Goal: Task Accomplishment & Management: Manage account settings

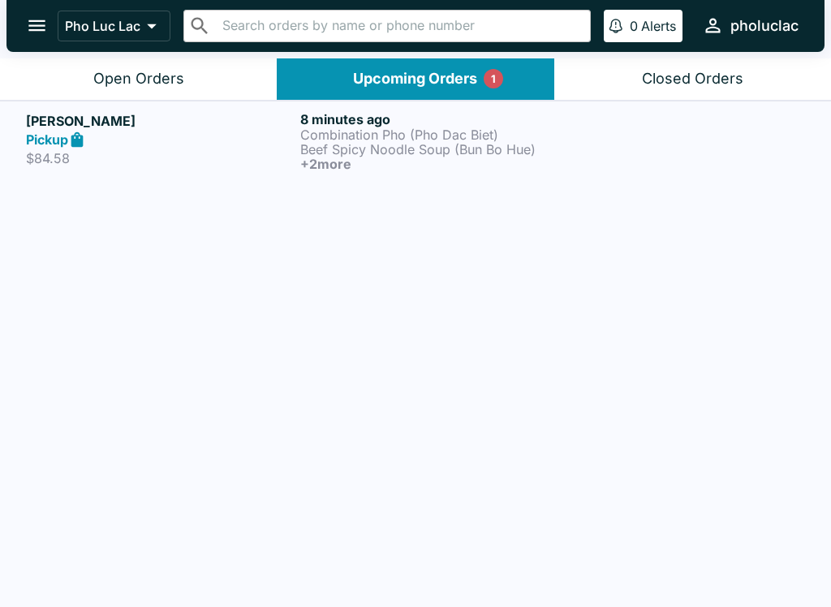
click at [437, 149] on p "Beef Spicy Noodle Soup (Bun Bo Hue)" at bounding box center [434, 149] width 268 height 15
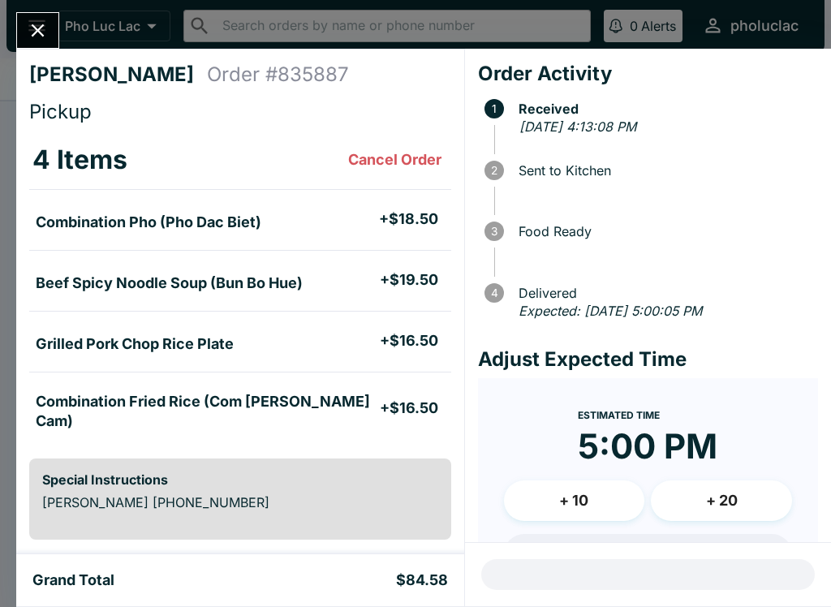
click at [18, 28] on button "Close" at bounding box center [37, 30] width 41 height 35
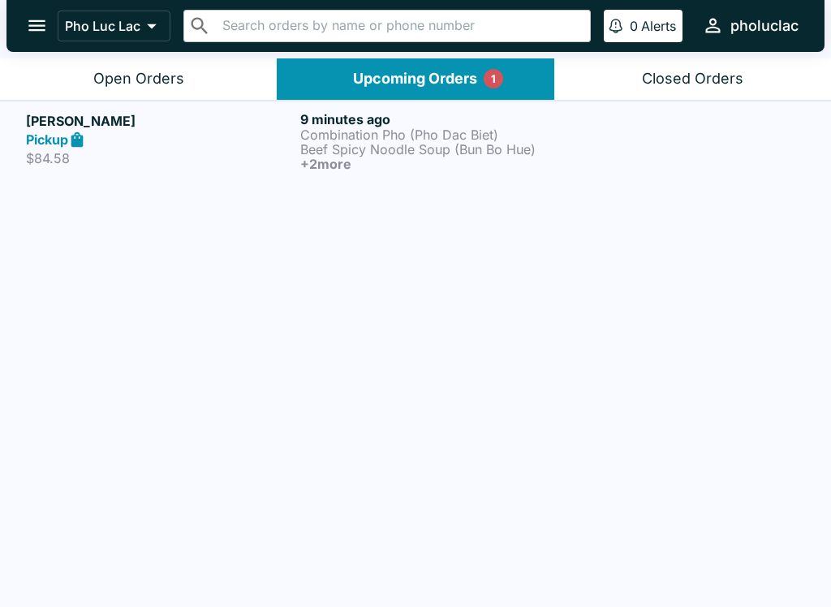
click at [24, 31] on button "open drawer" at bounding box center [36, 25] width 41 height 41
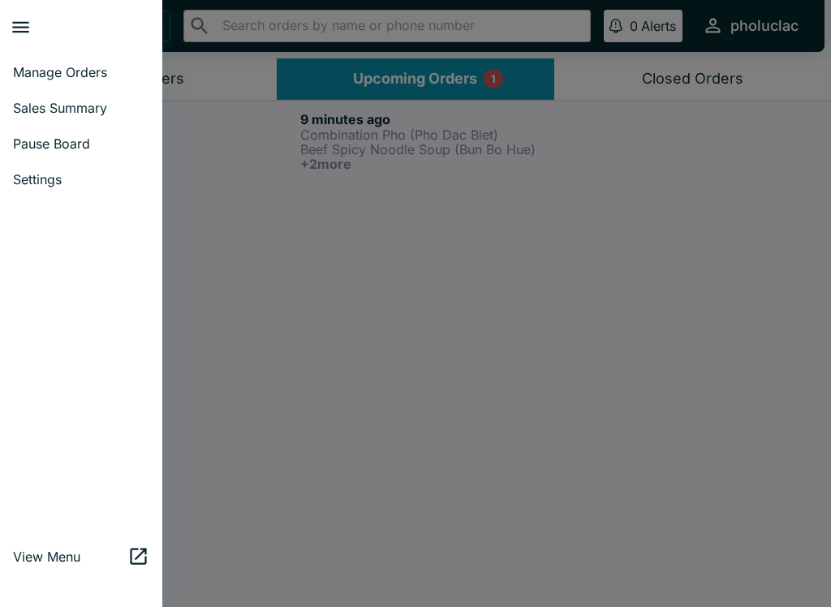
click at [47, 182] on span "Settings" at bounding box center [81, 179] width 136 height 16
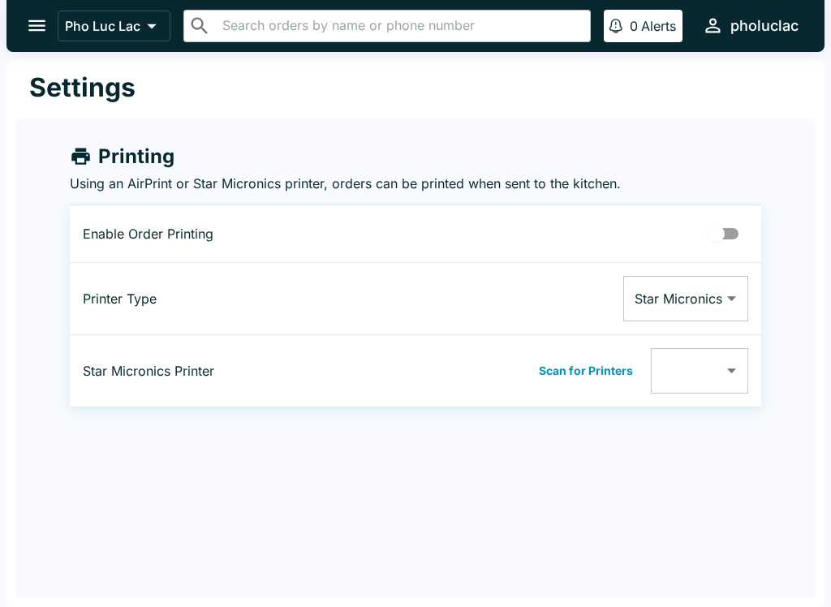
click at [31, 11] on button "open drawer" at bounding box center [36, 25] width 41 height 41
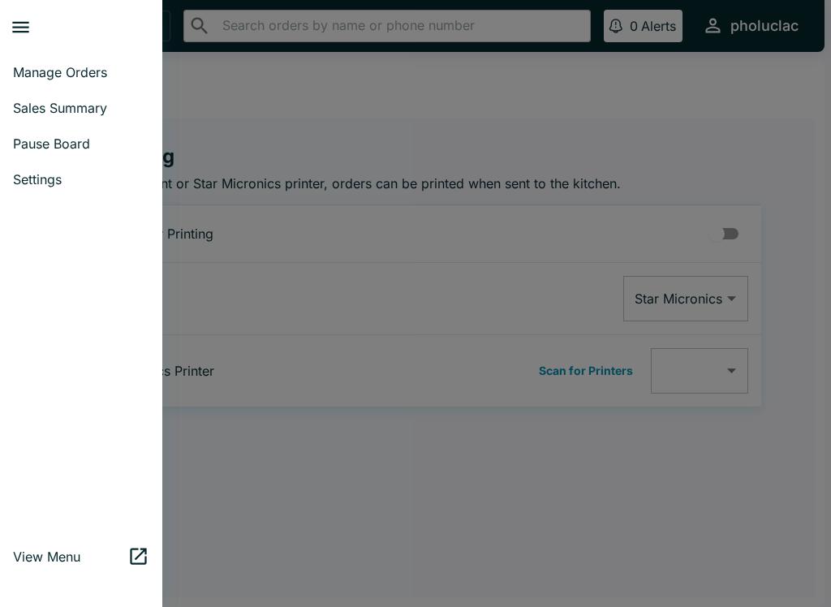
click at [55, 141] on span "Pause Board" at bounding box center [81, 144] width 136 height 16
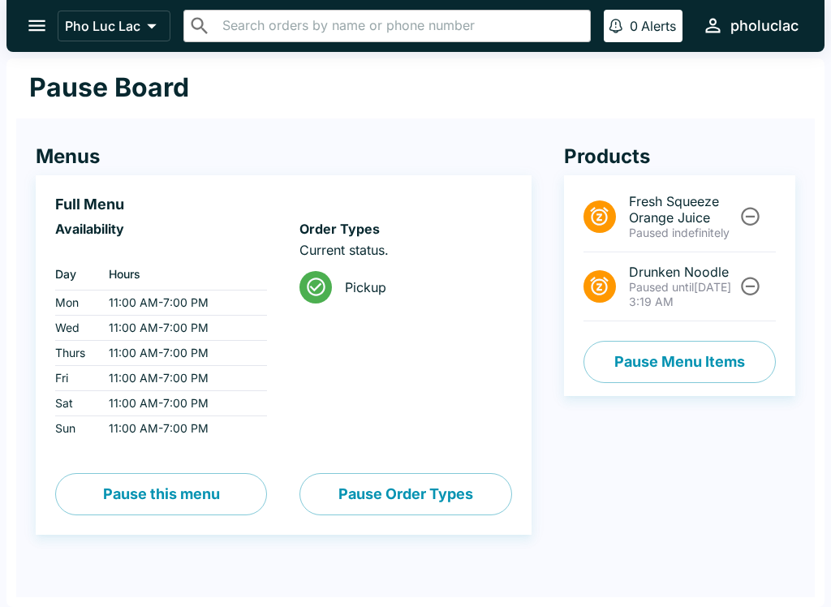
click at [704, 358] on button "Pause Menu Items" at bounding box center [680, 362] width 192 height 42
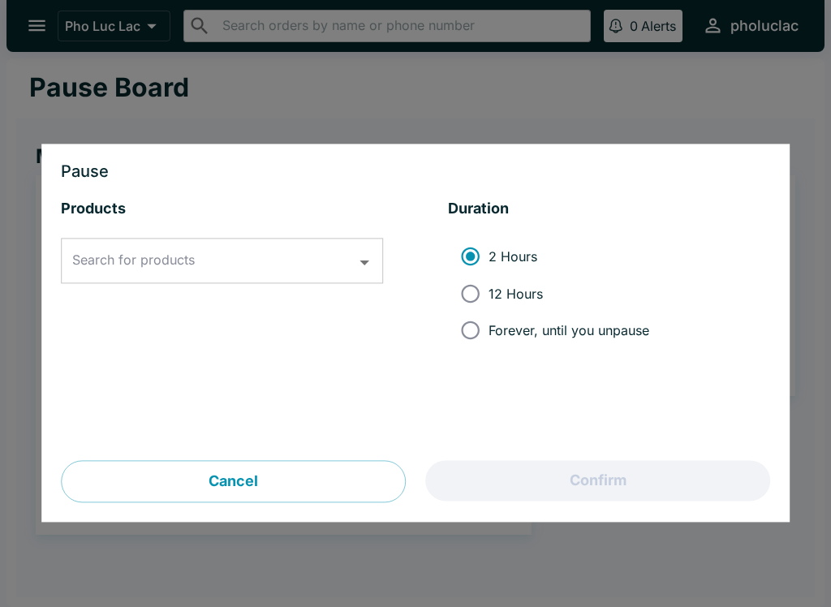
click at [294, 256] on input "Search for products" at bounding box center [209, 261] width 283 height 31
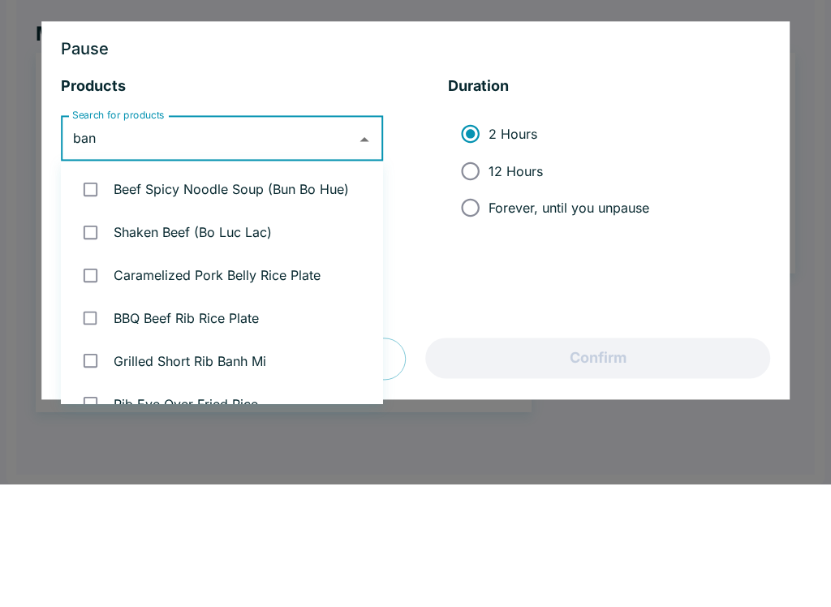
type input "banh"
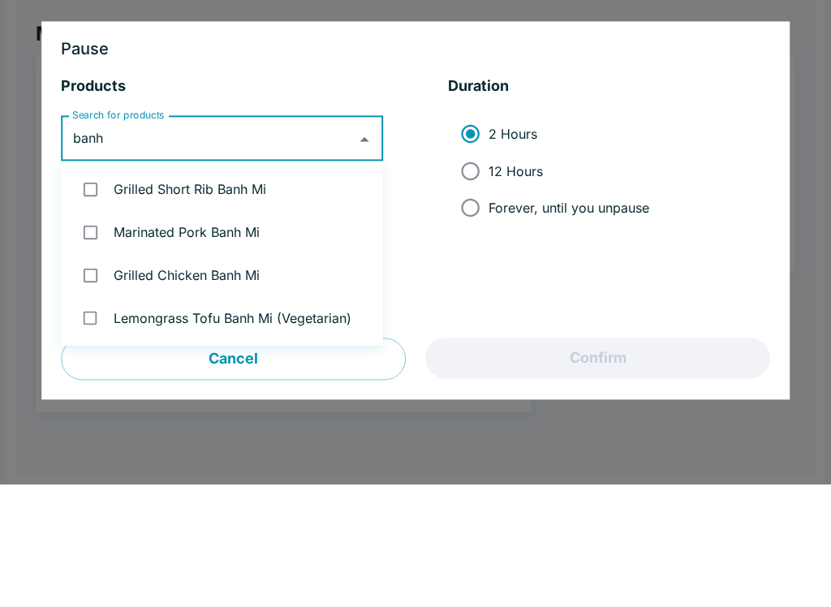
click at [272, 291] on li "Grilled Short Rib Banh Mi" at bounding box center [222, 312] width 322 height 43
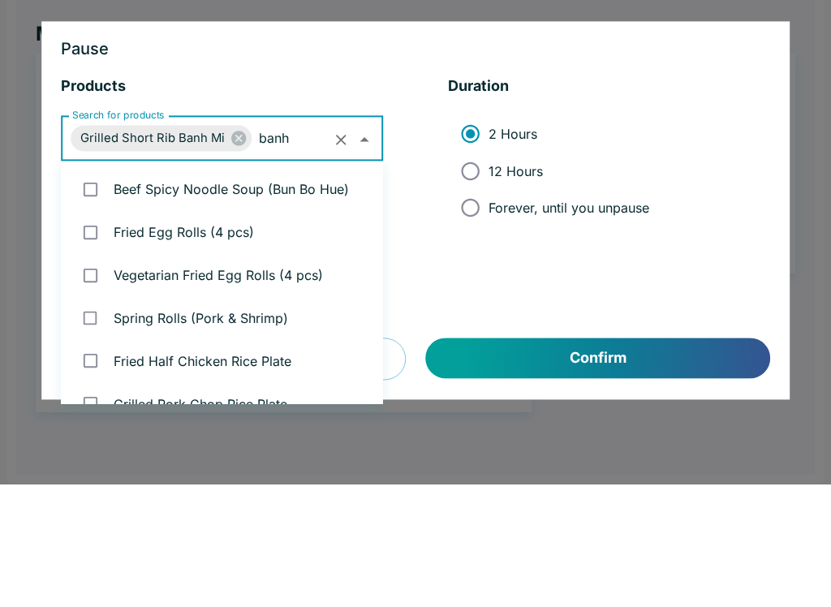
checkbox input "true"
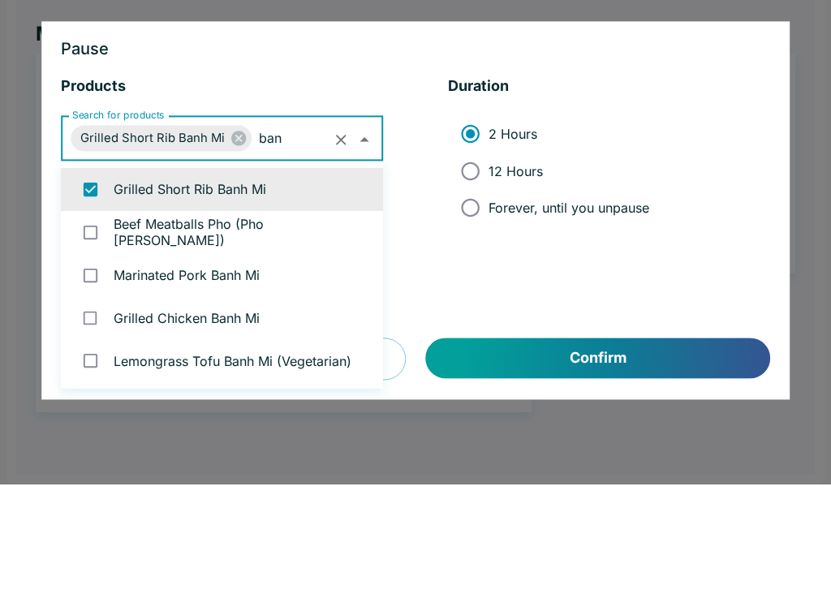
type input "banh"
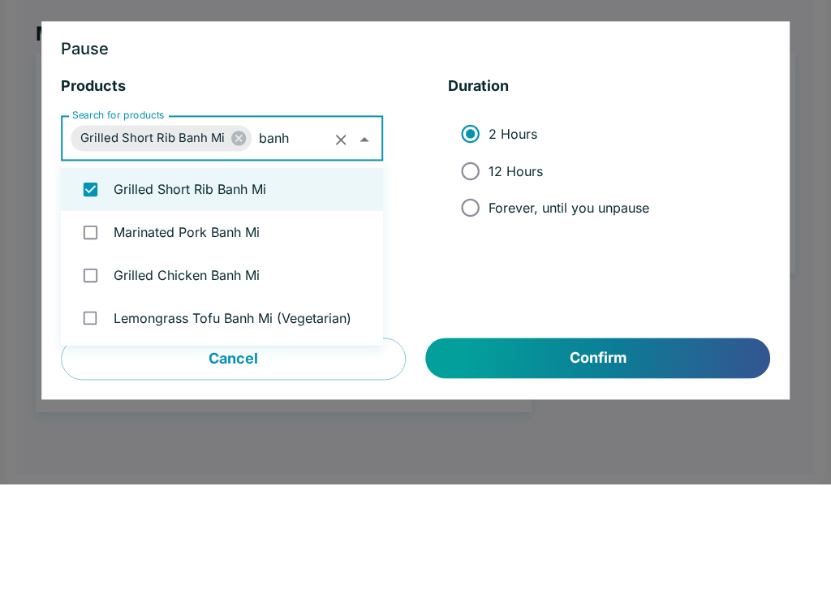
click at [279, 334] on li "Marinated Pork Banh Mi" at bounding box center [222, 355] width 322 height 43
checkbox input "true"
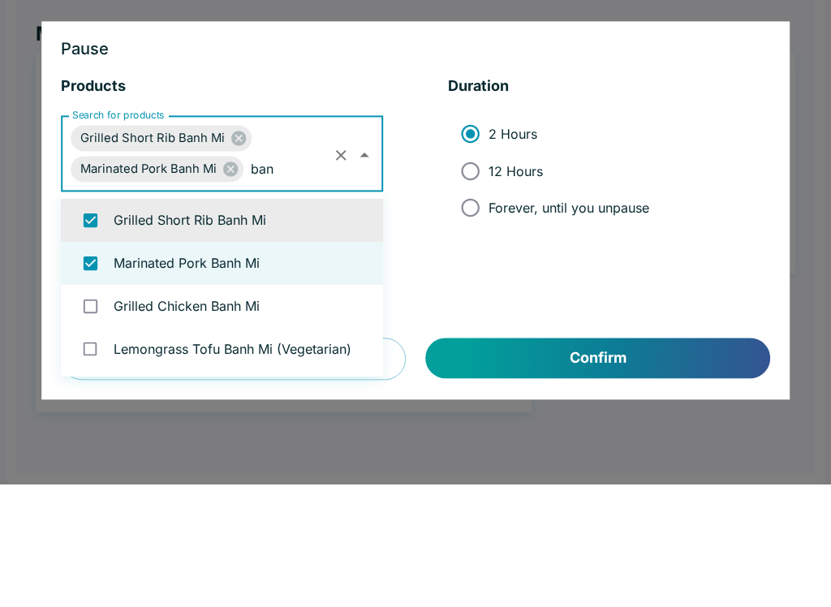
type input "banh"
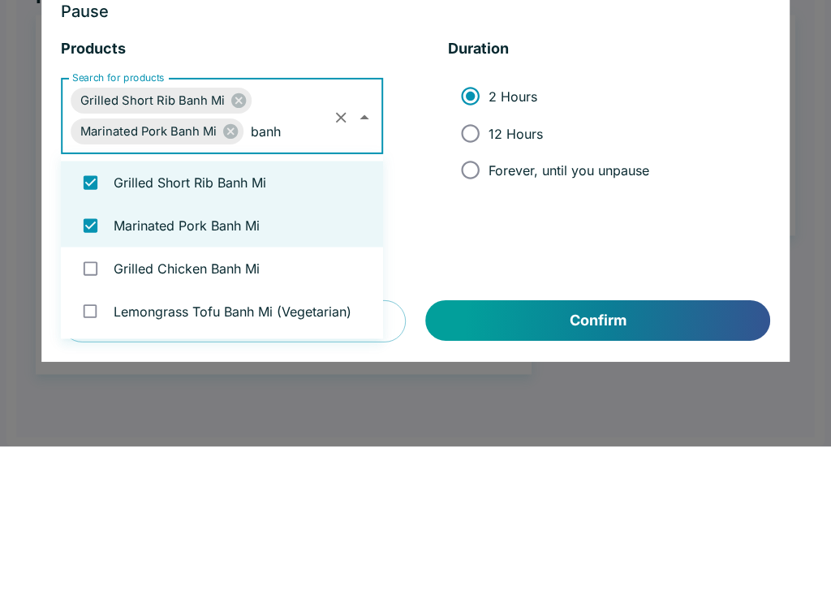
click at [263, 407] on li "Grilled Chicken Banh Mi" at bounding box center [222, 428] width 322 height 43
checkbox input "true"
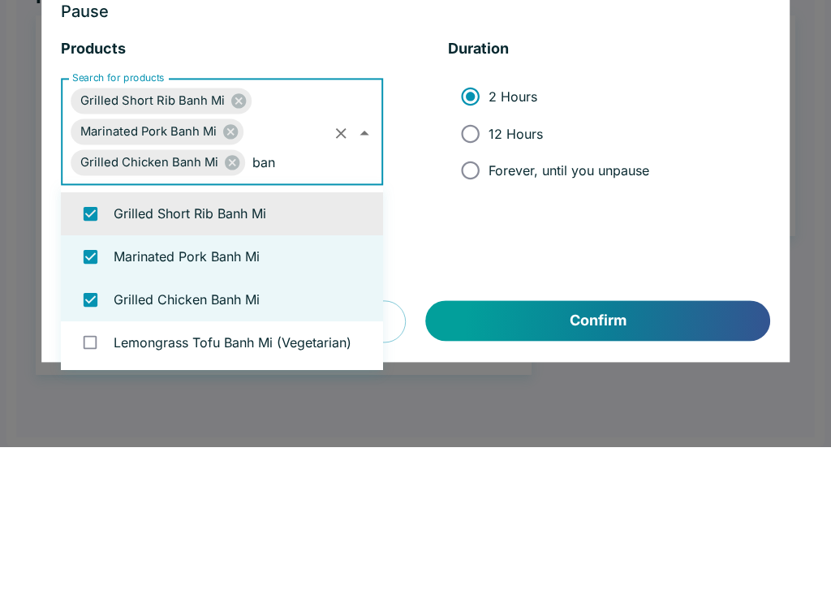
type input "banh"
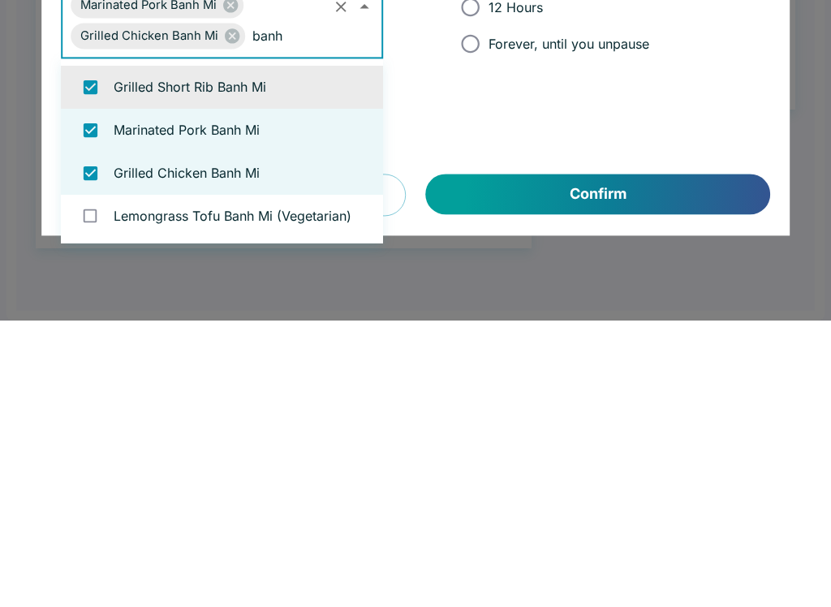
click at [284, 481] on li "Lemongrass Tofu Banh Mi (Vegetarian)" at bounding box center [222, 502] width 322 height 43
checkbox input "true"
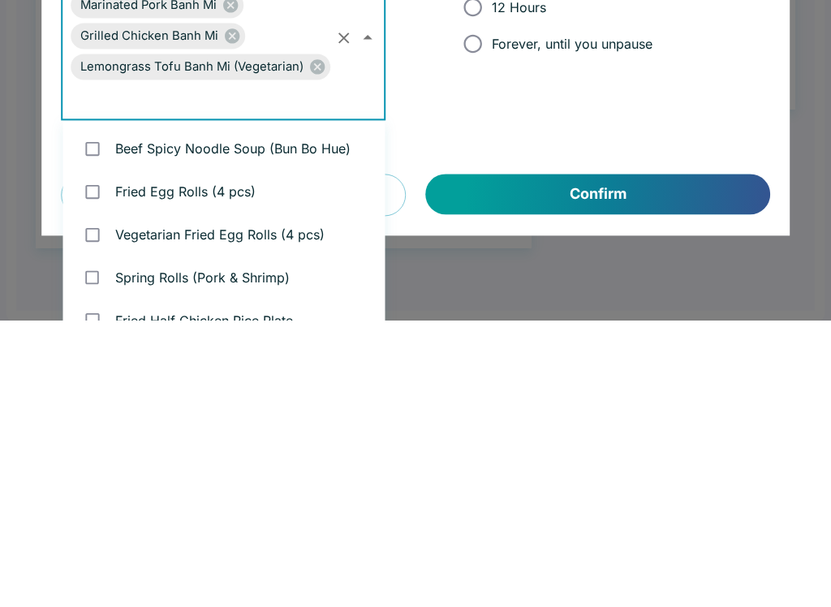
scroll to position [235, 0]
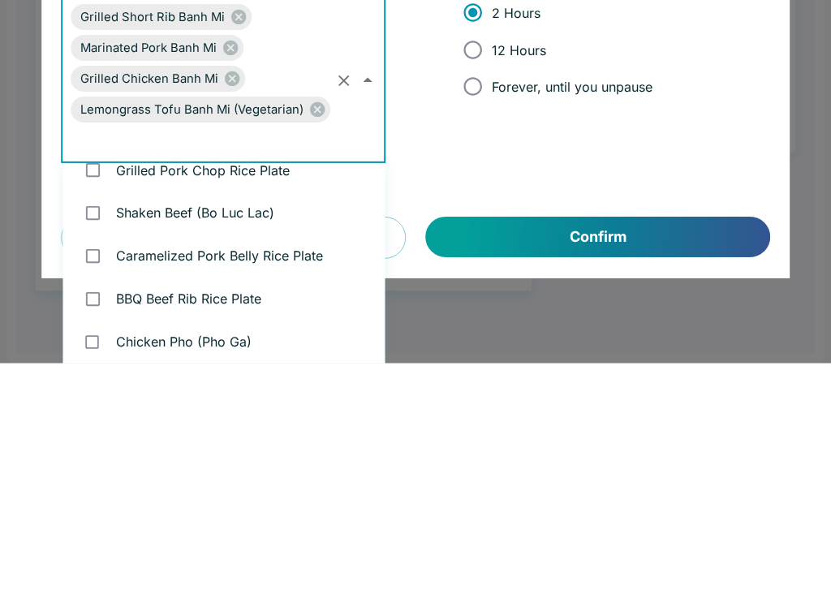
click at [476, 275] on input "12 Hours" at bounding box center [473, 293] width 37 height 37
radio input "true"
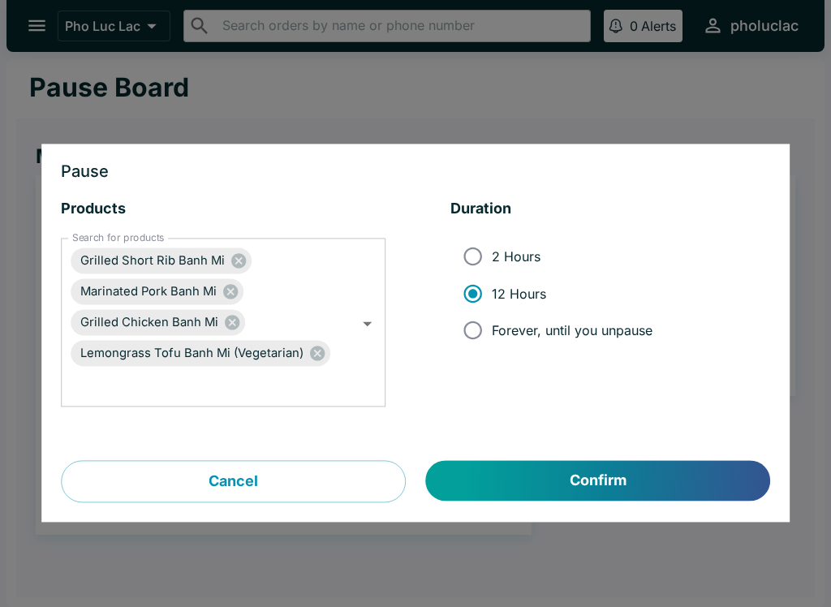
click at [591, 500] on button "Confirm" at bounding box center [598, 481] width 344 height 41
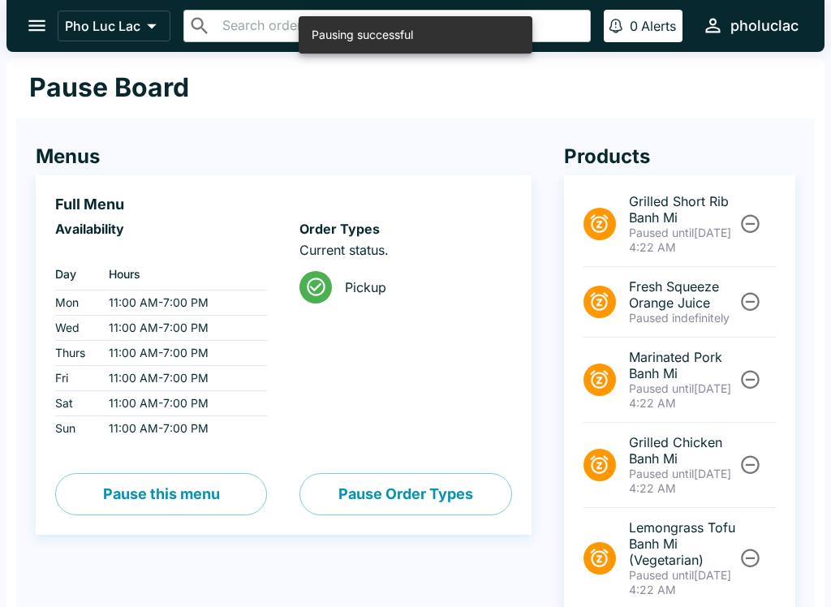
click at [635, 485] on p "Paused until [DATE] 4:22 AM" at bounding box center [683, 481] width 108 height 29
click at [37, 11] on button "open drawer" at bounding box center [36, 25] width 41 height 41
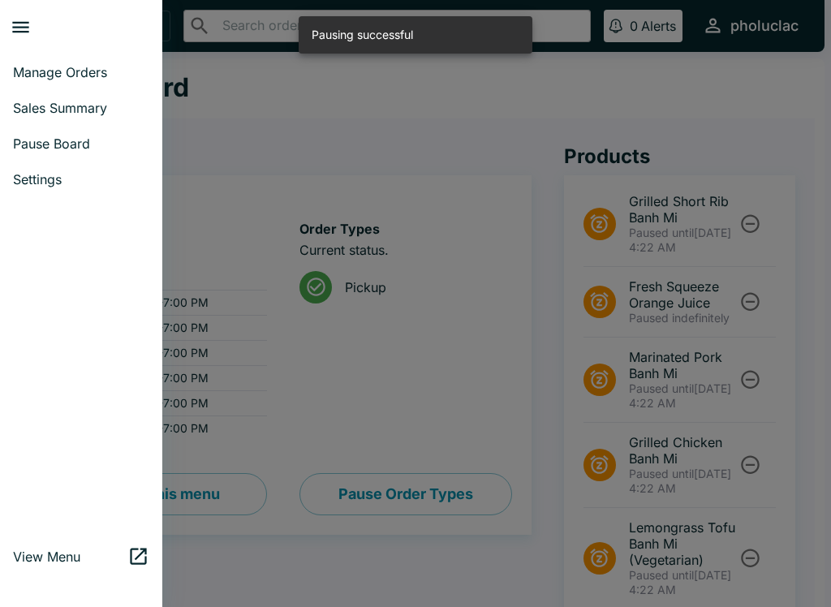
click at [49, 66] on span "Manage Orders" at bounding box center [81, 72] width 136 height 16
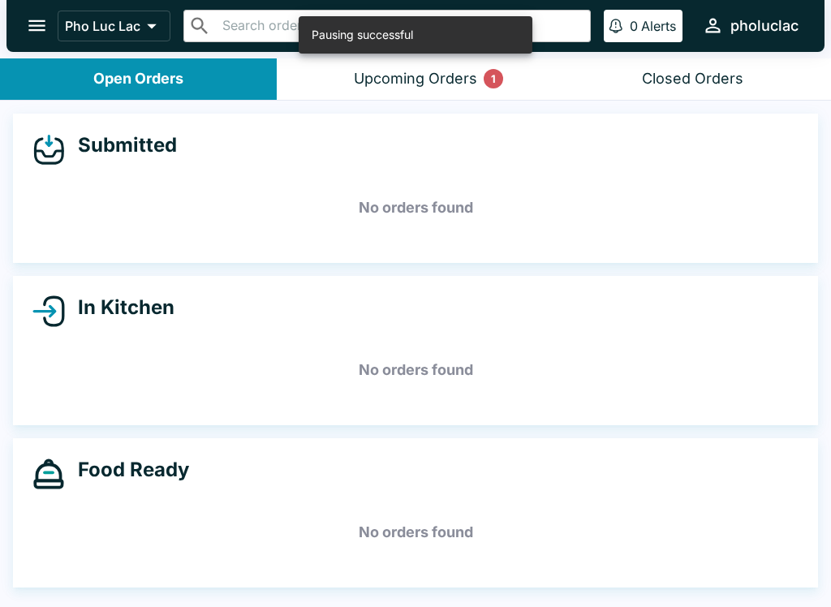
click at [467, 82] on div "Upcoming Orders 1" at bounding box center [415, 79] width 123 height 19
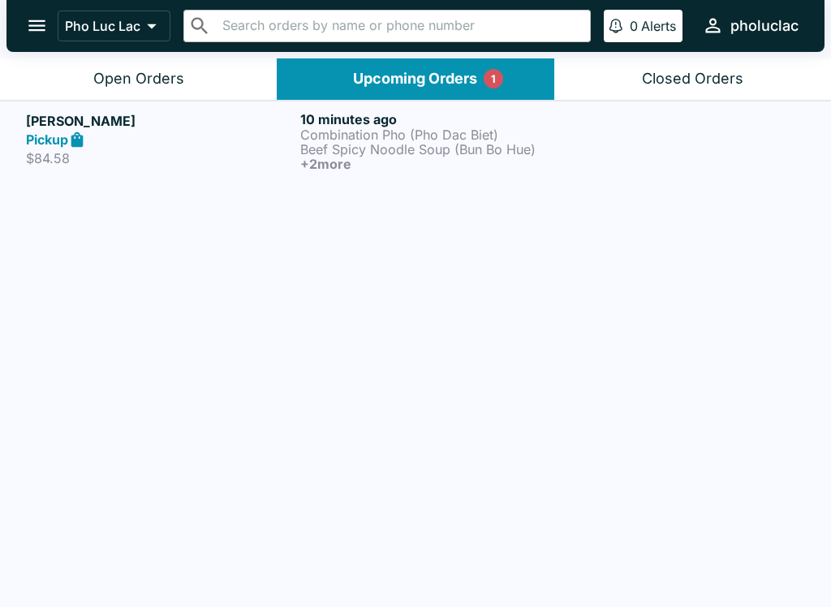
click at [450, 157] on h6 "+ 2 more" at bounding box center [434, 164] width 268 height 15
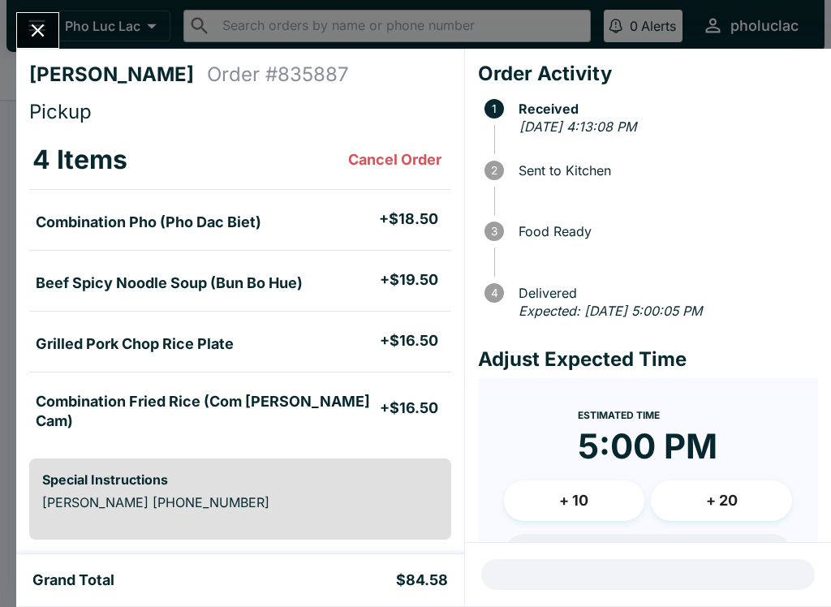
click at [29, 25] on icon "Close" at bounding box center [38, 30] width 22 height 22
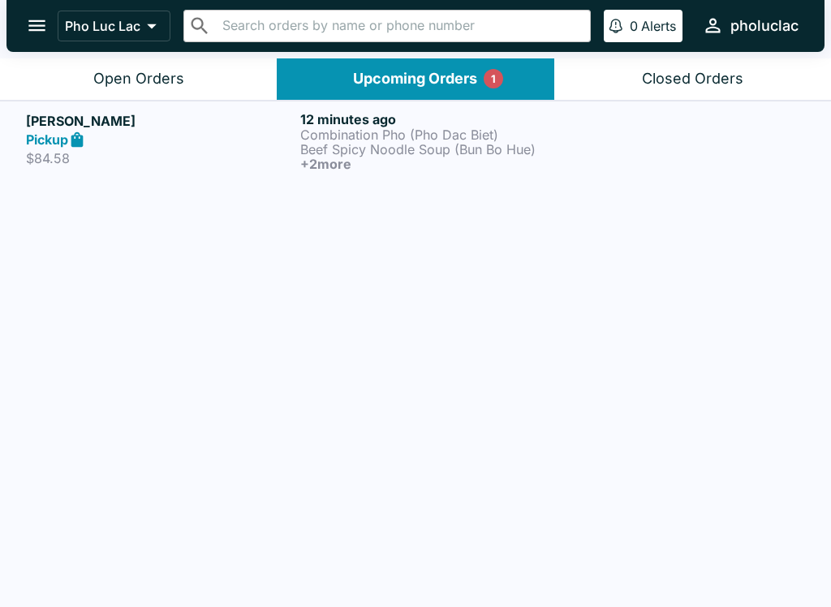
click at [254, 145] on div "Pickup" at bounding box center [160, 140] width 268 height 19
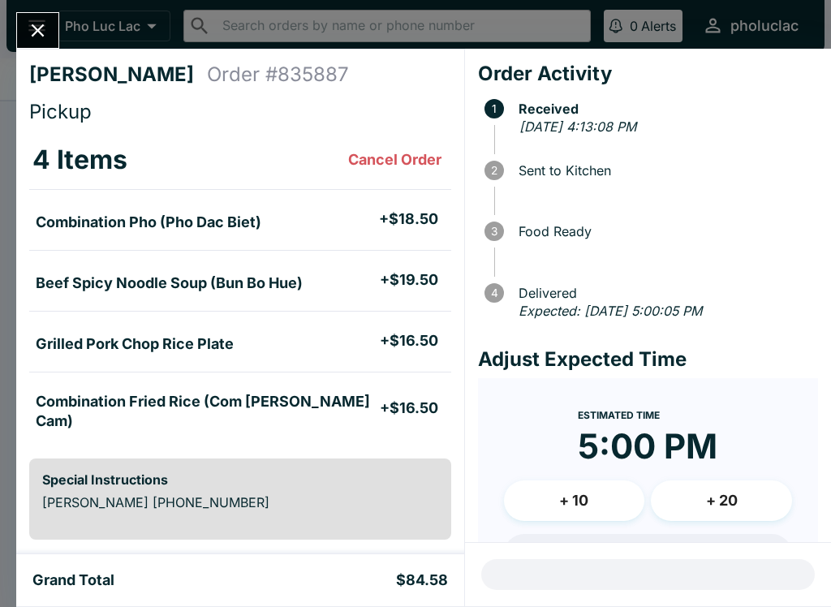
click at [55, 27] on button "Close" at bounding box center [37, 30] width 41 height 35
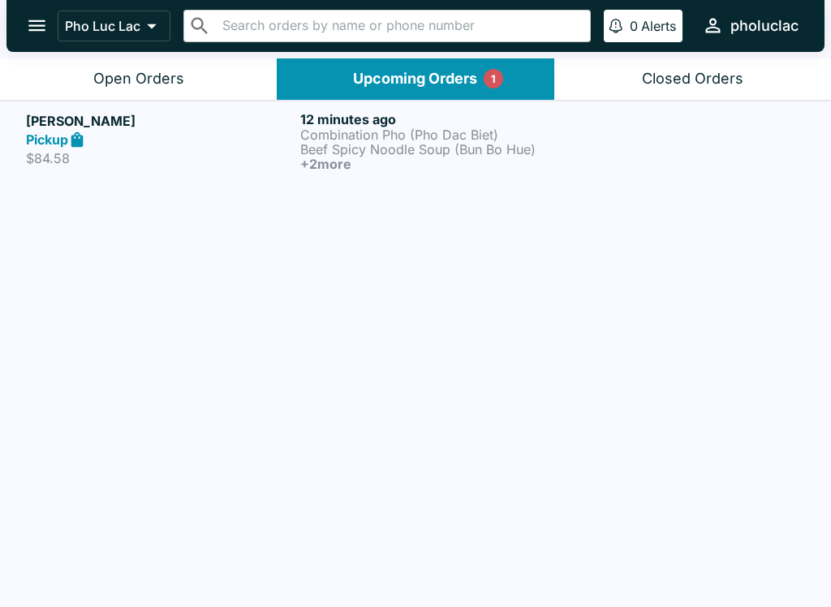
click at [56, 70] on button "Open Orders" at bounding box center [138, 78] width 277 height 41
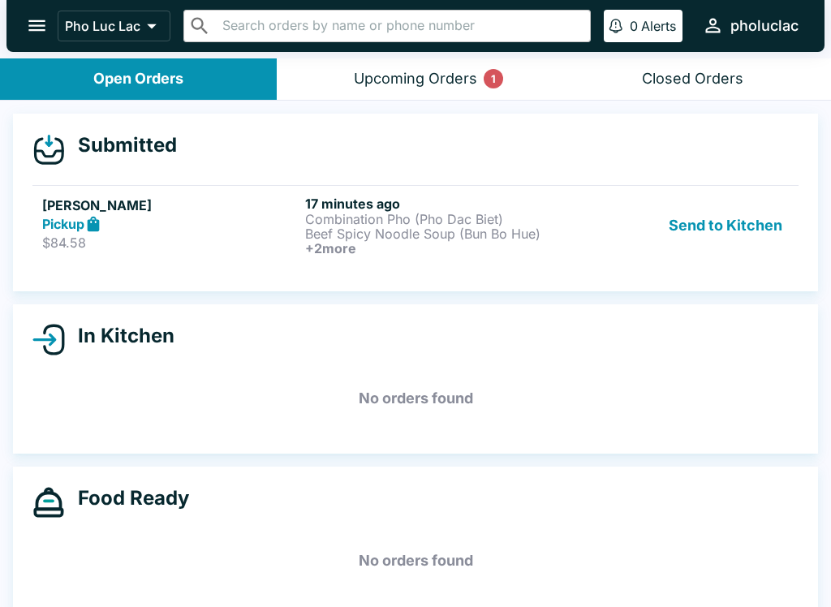
click at [738, 225] on button "Send to Kitchen" at bounding box center [725, 226] width 127 height 60
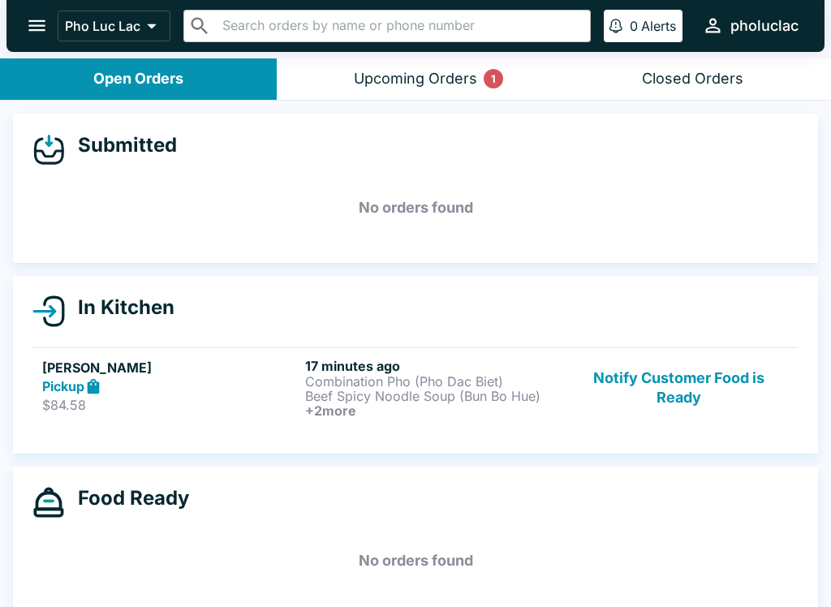
click at [459, 73] on div "Upcoming Orders 1" at bounding box center [415, 79] width 123 height 19
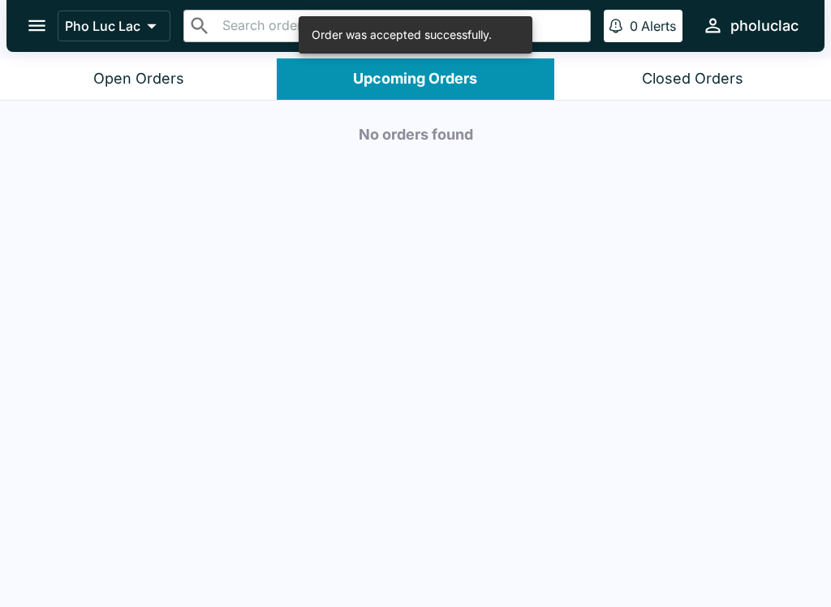
click at [153, 67] on button "Open Orders" at bounding box center [138, 78] width 277 height 41
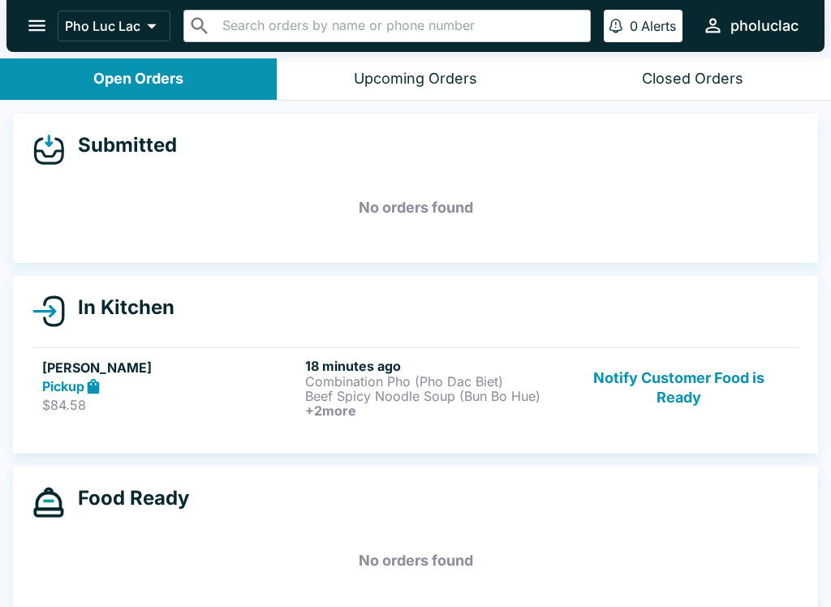
click at [726, 385] on button "Notify Customer Food is Ready" at bounding box center [679, 388] width 220 height 60
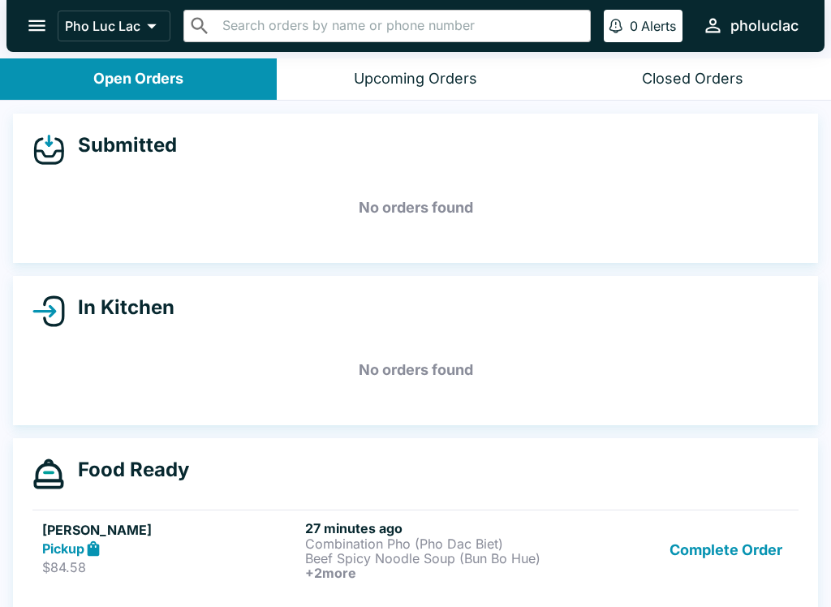
click at [719, 541] on button "Complete Order" at bounding box center [726, 550] width 126 height 60
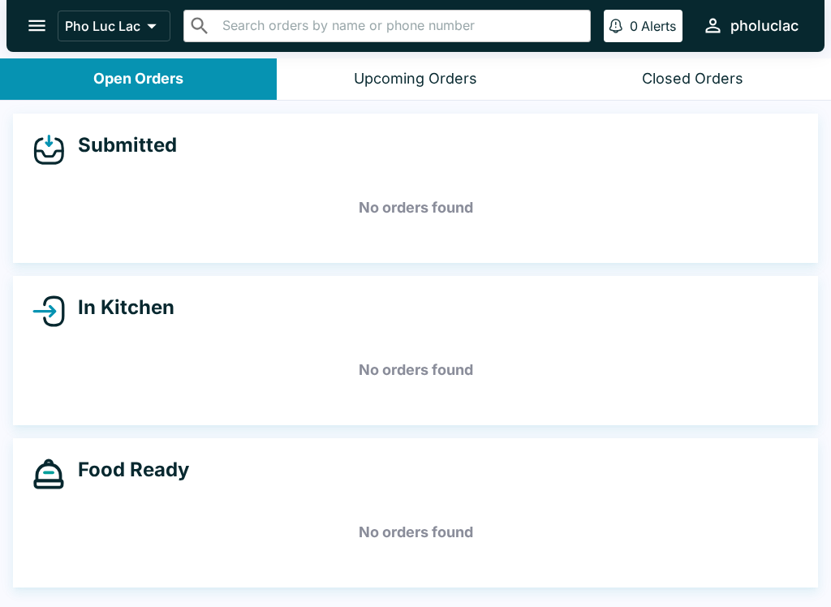
click at [17, 40] on div "Pho Luc Lac ​ ​ 0 Alerts pholuclac" at bounding box center [415, 26] width 818 height 52
click at [55, 10] on div "Pho Luc Lac ​ ​ 0 Alerts pholuclac" at bounding box center [415, 26] width 818 height 52
click at [23, 22] on button "open drawer" at bounding box center [36, 25] width 41 height 41
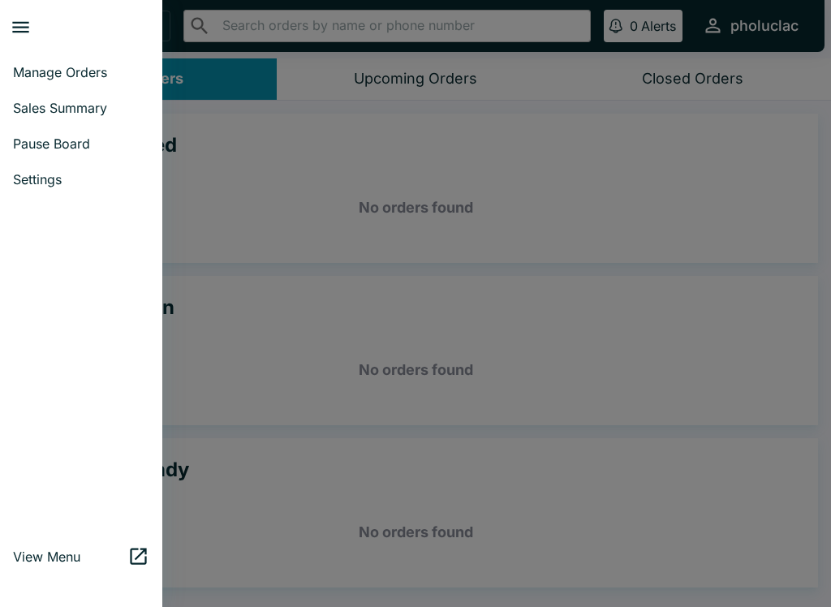
click at [104, 101] on span "Sales Summary" at bounding box center [81, 108] width 136 height 16
select select "03:00"
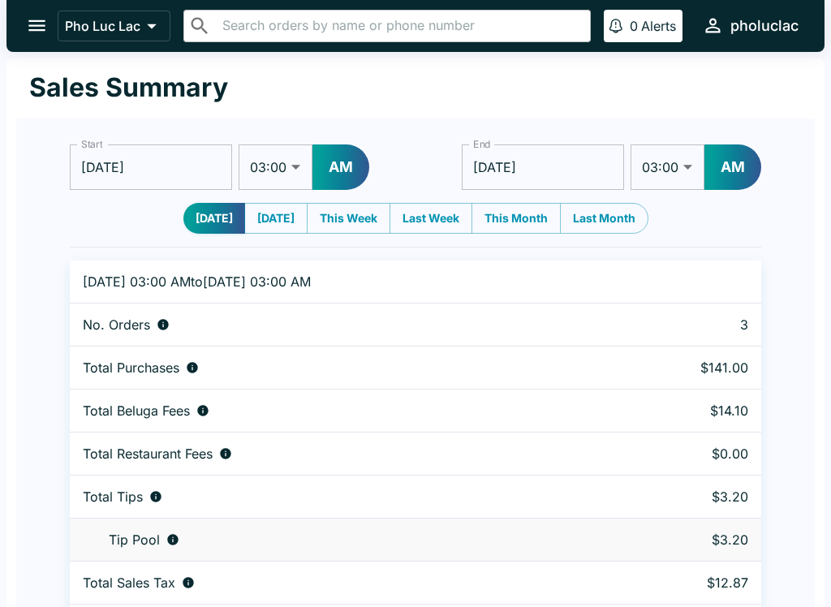
click at [17, 2] on div "Pho Luc Lac ​ ​ 0 Alerts pholuclac" at bounding box center [415, 26] width 818 height 52
click at [31, 15] on icon "open drawer" at bounding box center [37, 26] width 22 height 22
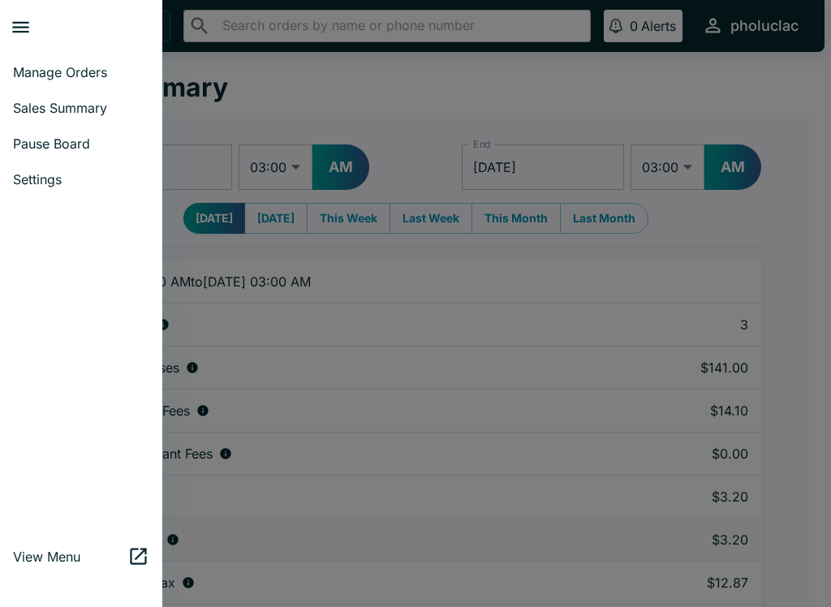
click at [104, 65] on span "Manage Orders" at bounding box center [81, 72] width 136 height 16
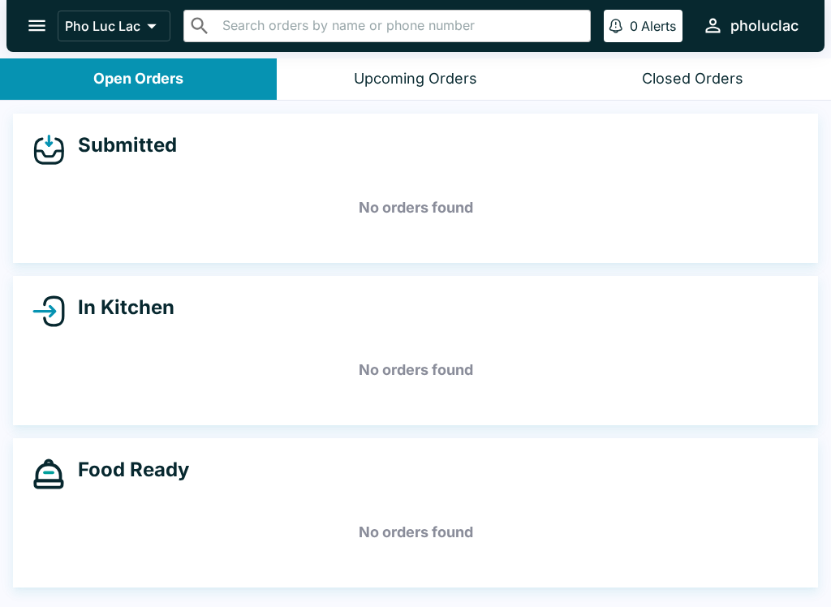
scroll to position [2, 0]
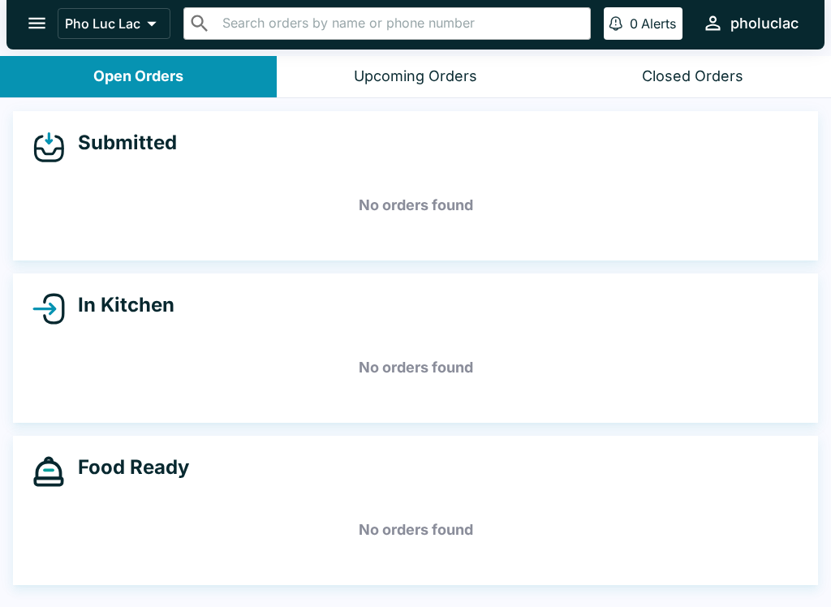
click at [24, 19] on button "open drawer" at bounding box center [36, 22] width 41 height 41
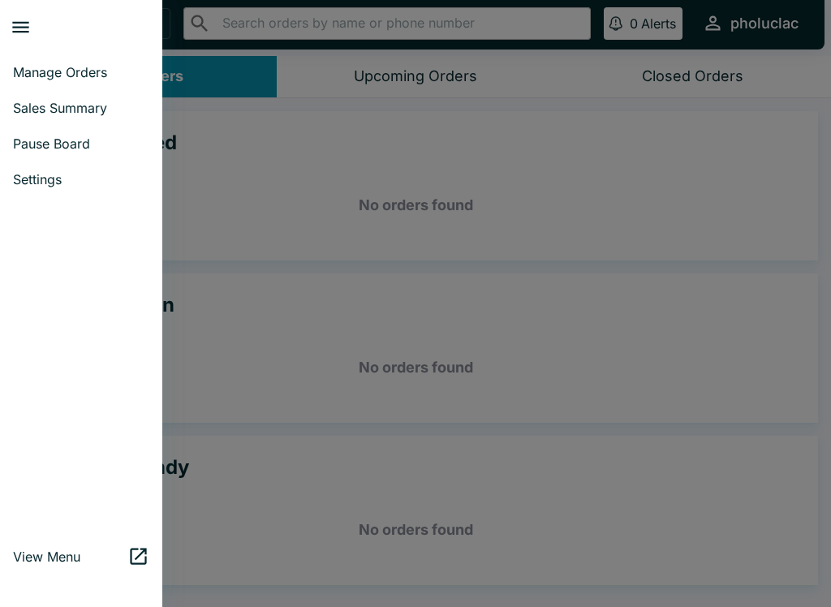
click at [73, 177] on span "Settings" at bounding box center [81, 179] width 136 height 16
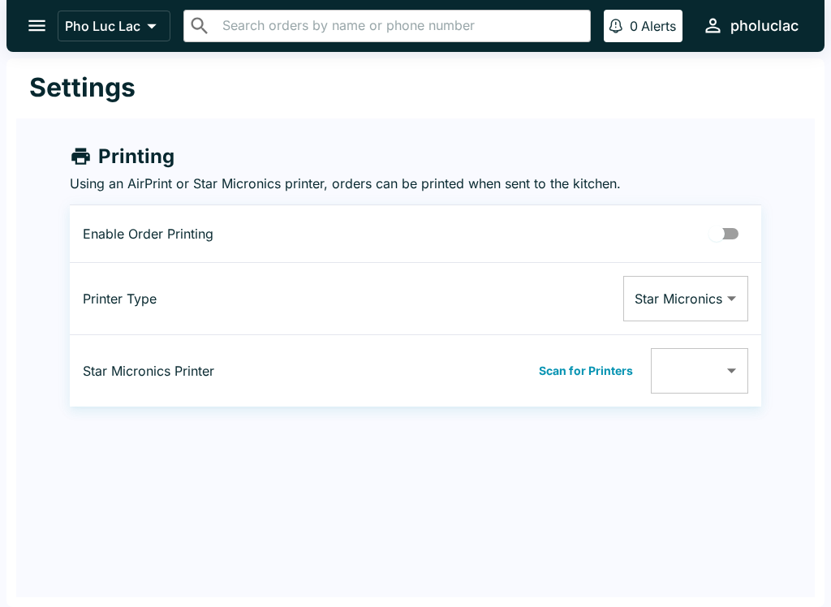
click at [34, 5] on button "open drawer" at bounding box center [36, 25] width 41 height 41
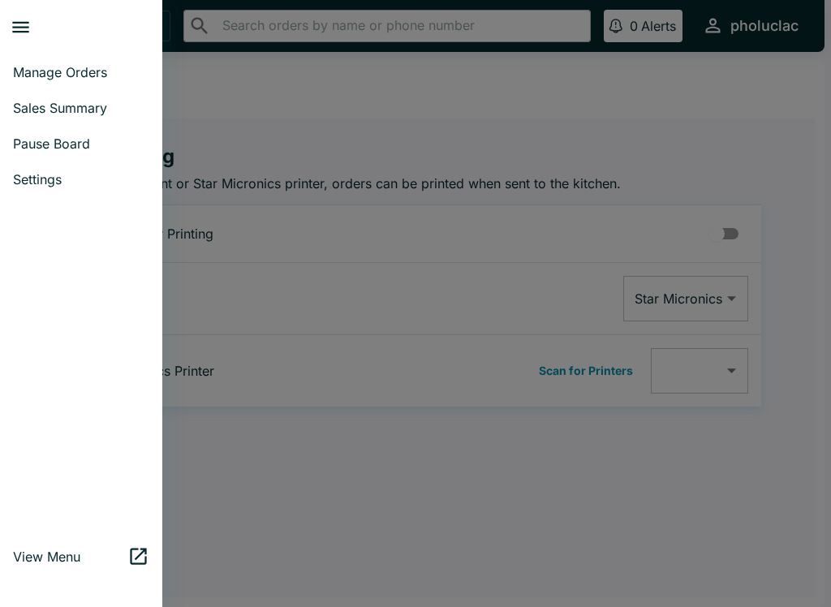
click at [58, 75] on span "Manage Orders" at bounding box center [81, 72] width 136 height 16
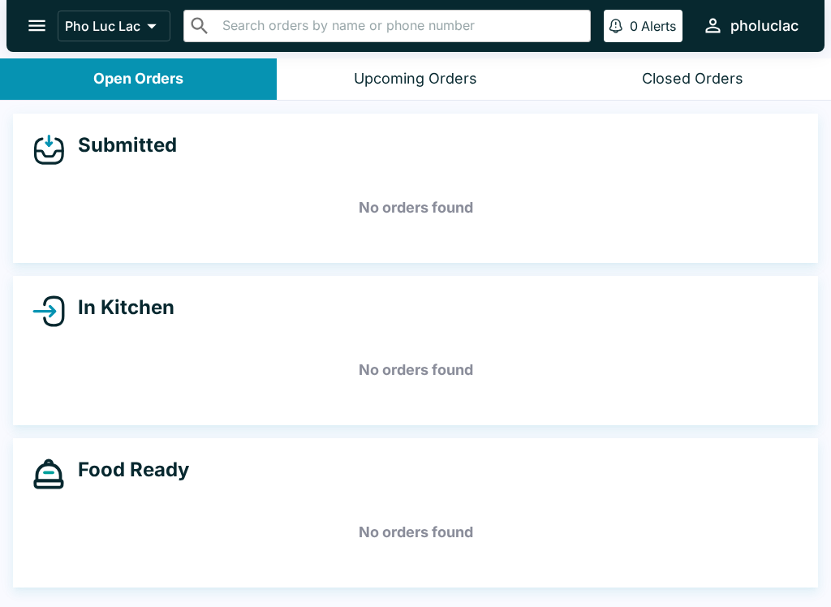
click at [98, 18] on p "Pho Luc Lac" at bounding box center [102, 26] width 75 height 16
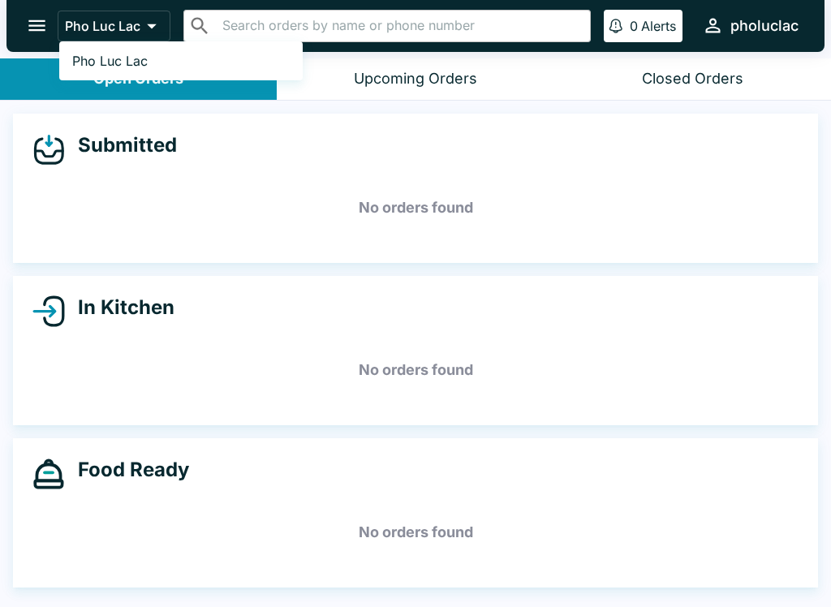
click at [17, 19] on div at bounding box center [415, 303] width 831 height 607
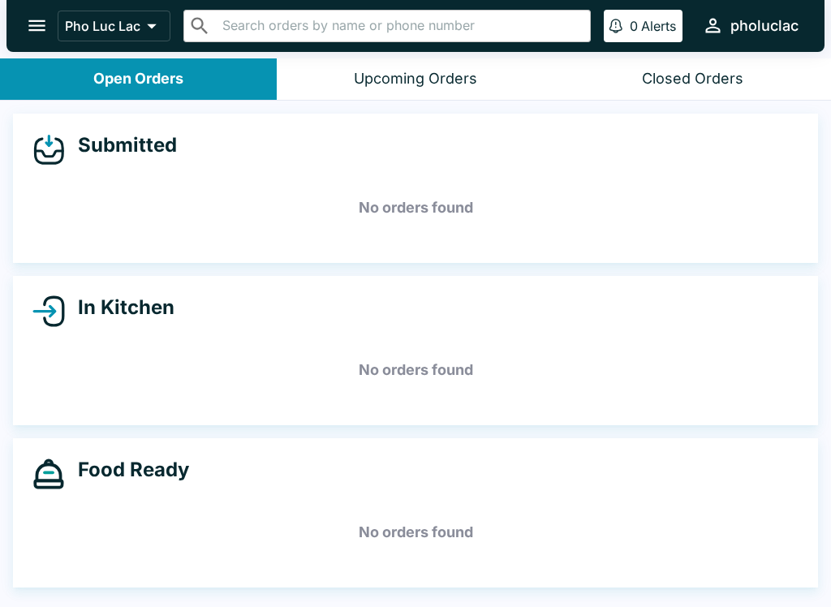
click at [22, 24] on button "open drawer" at bounding box center [36, 25] width 41 height 41
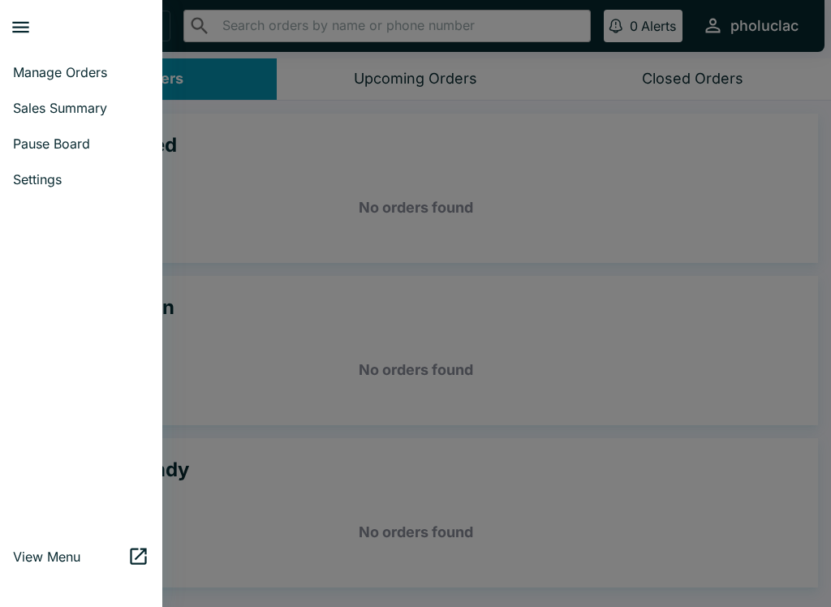
click at [15, 27] on icon "close drawer" at bounding box center [20, 27] width 17 height 11
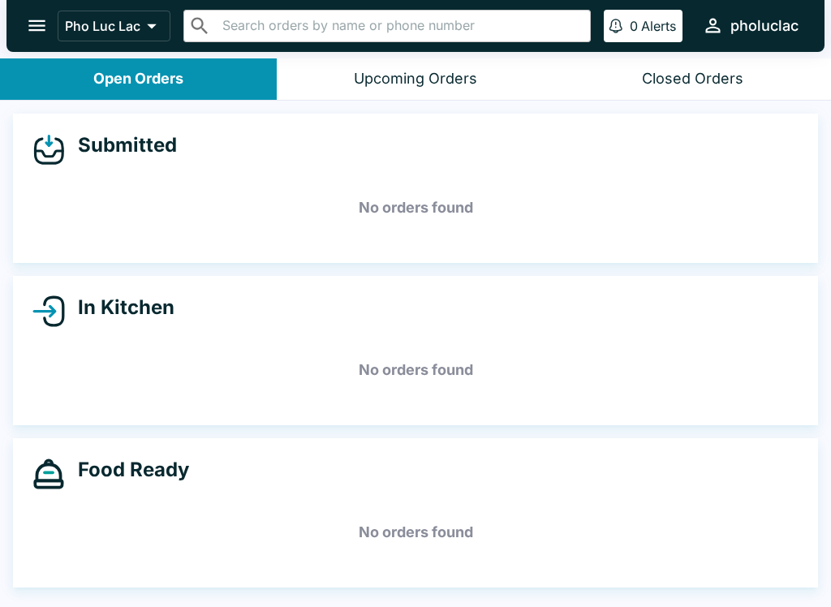
click at [33, 13] on button "open drawer" at bounding box center [36, 25] width 41 height 41
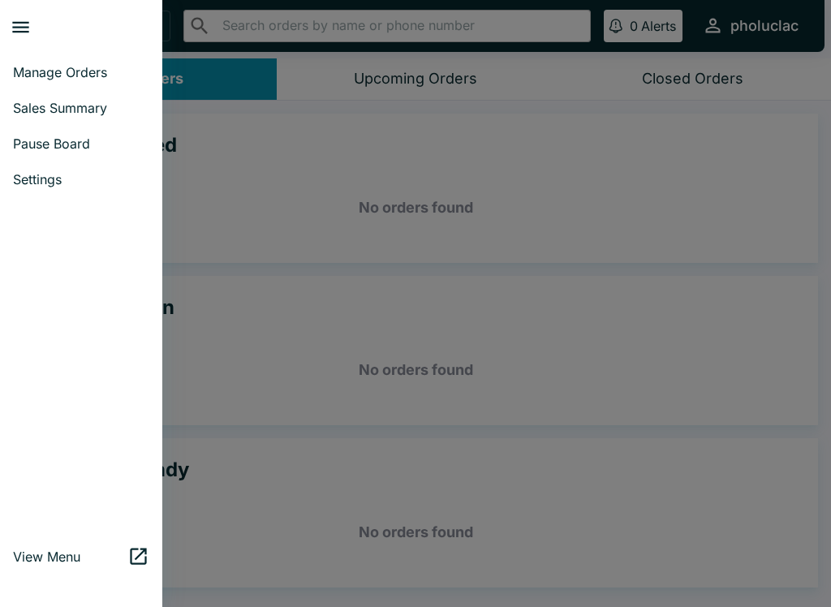
click at [133, 138] on span "Pause Board" at bounding box center [81, 144] width 136 height 16
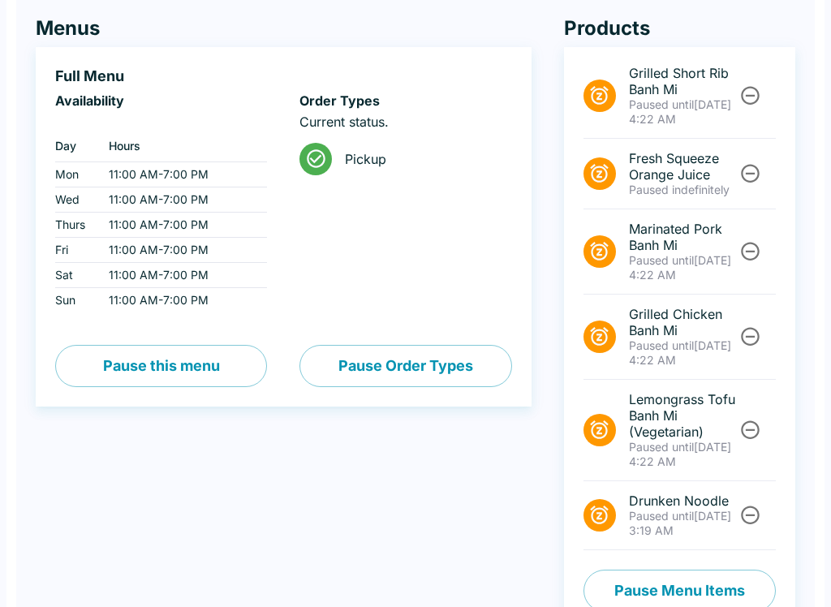
scroll to position [156, 0]
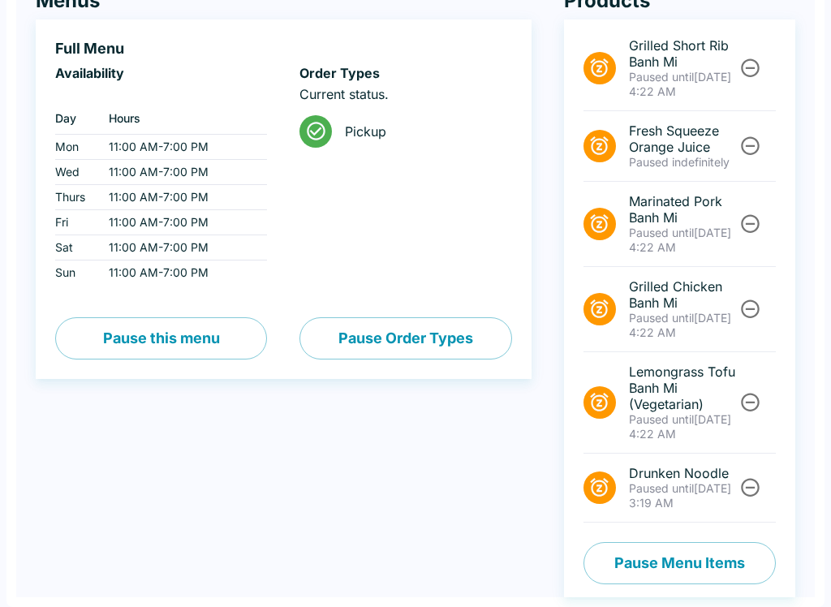
click at [395, 344] on button "Pause Order Types" at bounding box center [406, 338] width 212 height 42
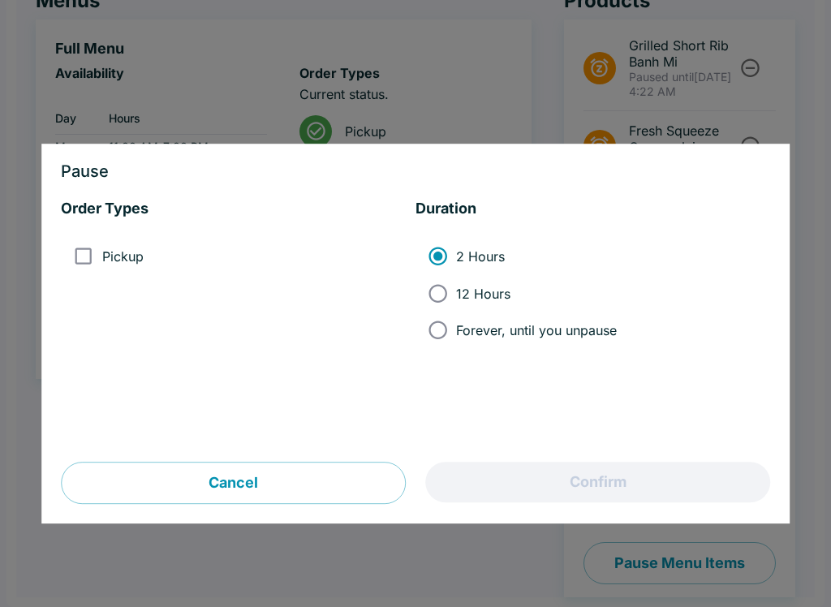
click at [749, 128] on div at bounding box center [415, 303] width 831 height 607
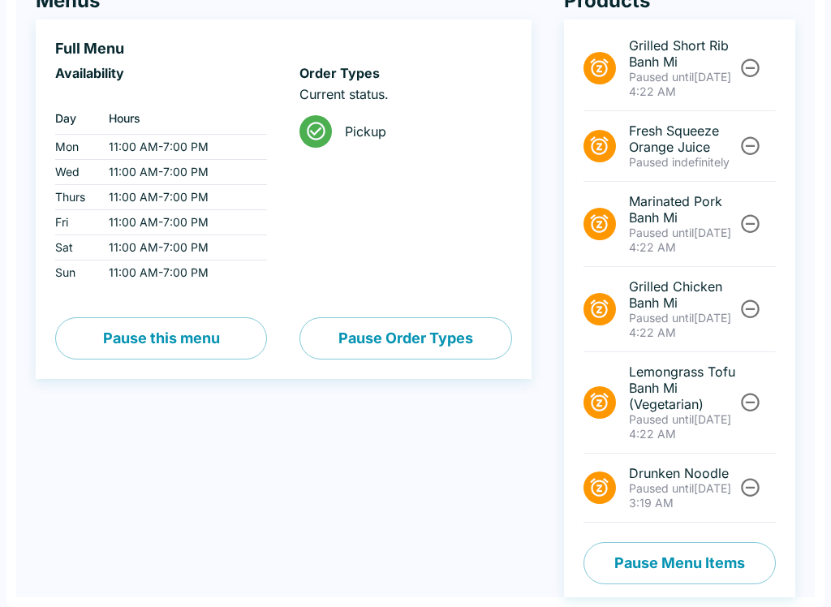
click at [188, 335] on button "Pause this menu" at bounding box center [161, 338] width 212 height 42
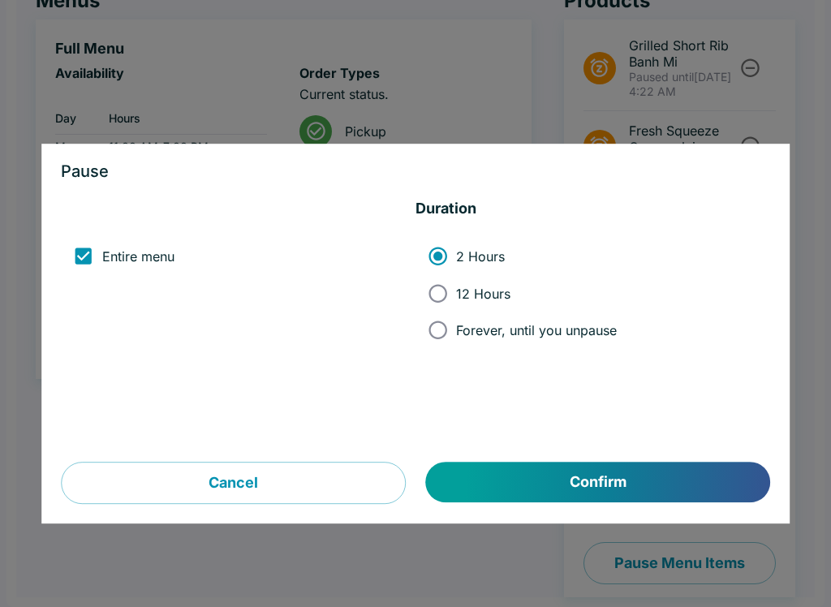
click at [229, 500] on button "Cancel" at bounding box center [233, 484] width 345 height 42
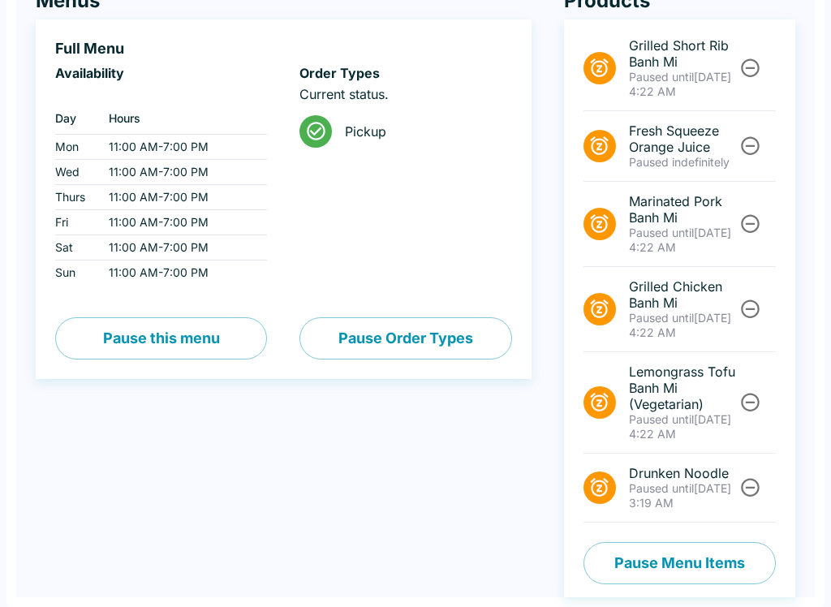
click at [753, 561] on button "Pause Menu Items" at bounding box center [680, 563] width 192 height 42
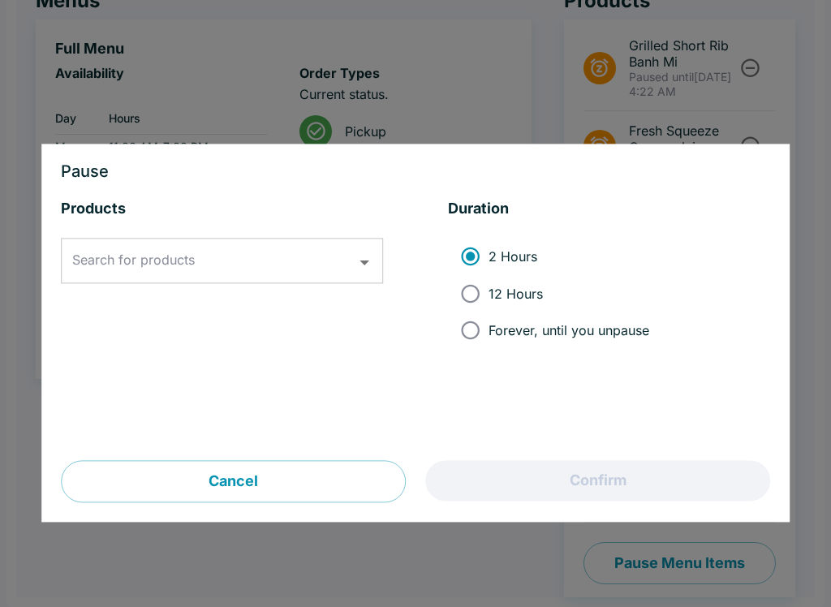
click at [239, 243] on div "Search for products" at bounding box center [222, 261] width 322 height 45
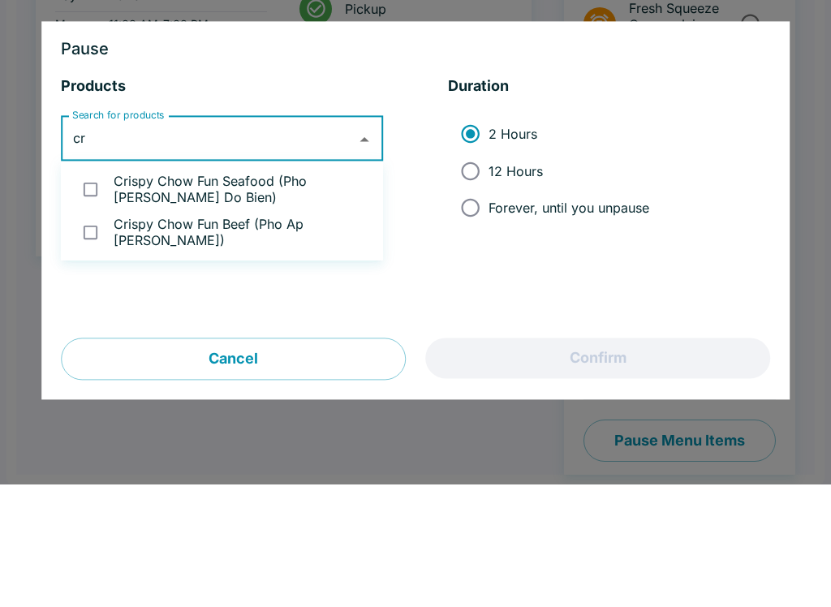
type input "c"
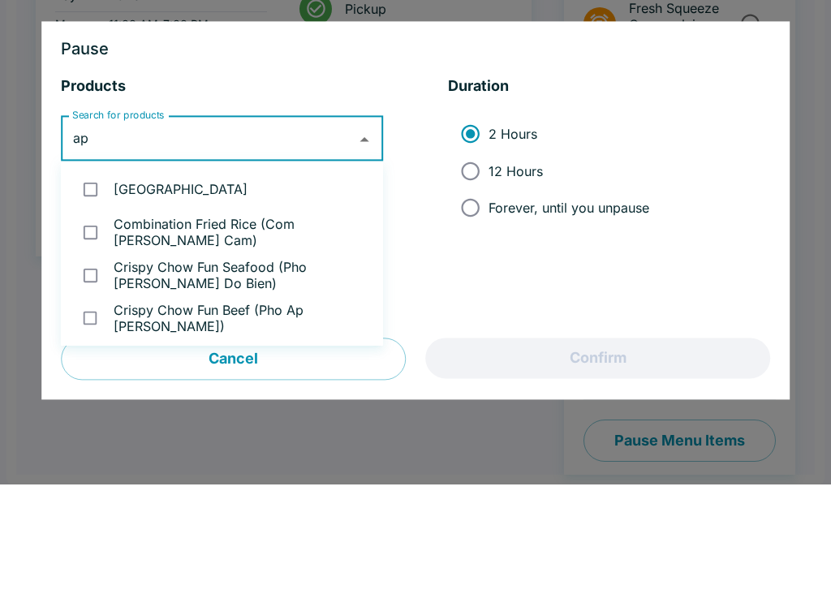
type input "ap"
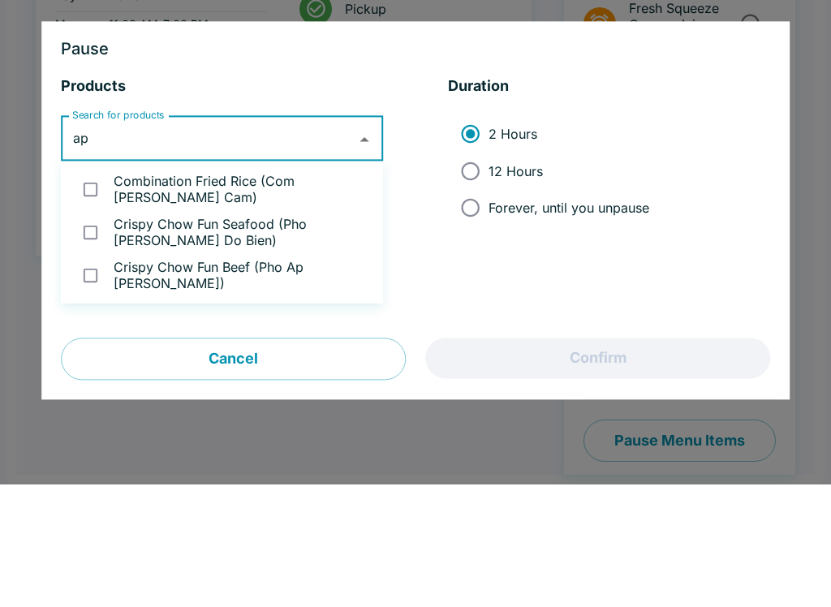
click at [75, 338] on input "checkbox" at bounding box center [90, 354] width 33 height 33
checkbox input "true"
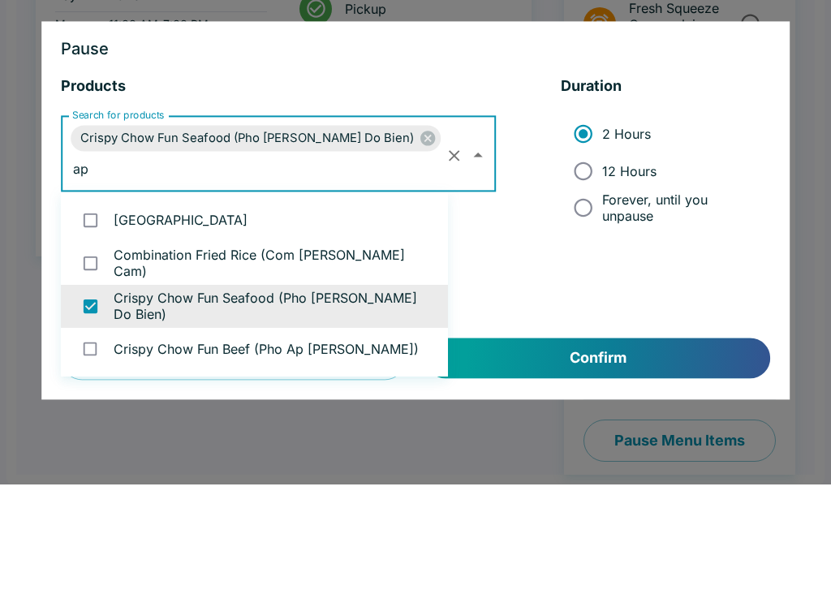
scroll to position [0, 0]
type input "ap"
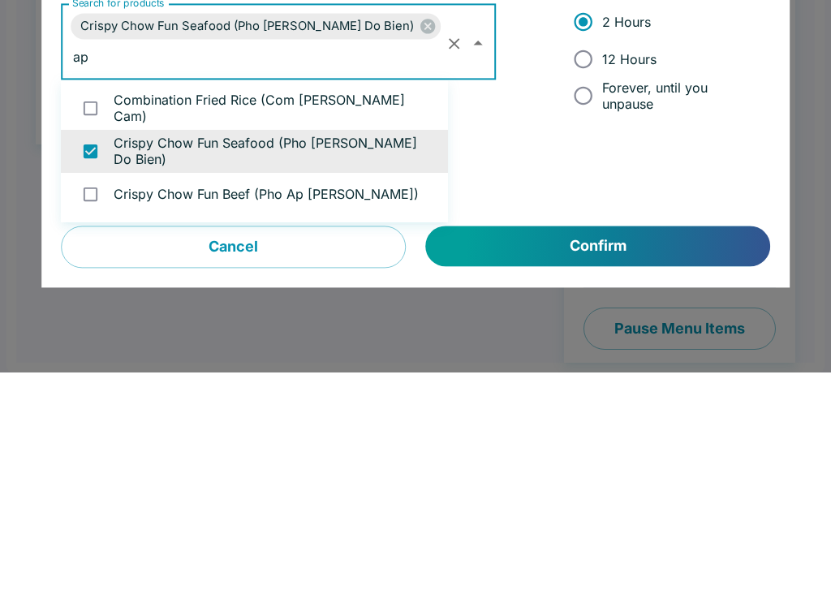
click at [89, 412] on input "checkbox" at bounding box center [90, 428] width 33 height 33
checkbox input "true"
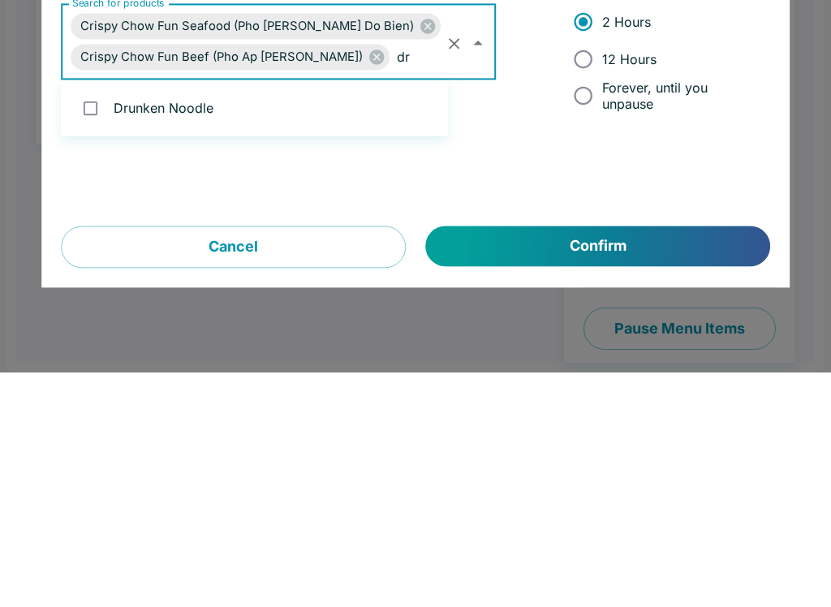
type input "dru"
click at [78, 326] on input "checkbox" at bounding box center [90, 342] width 33 height 33
checkbox input "true"
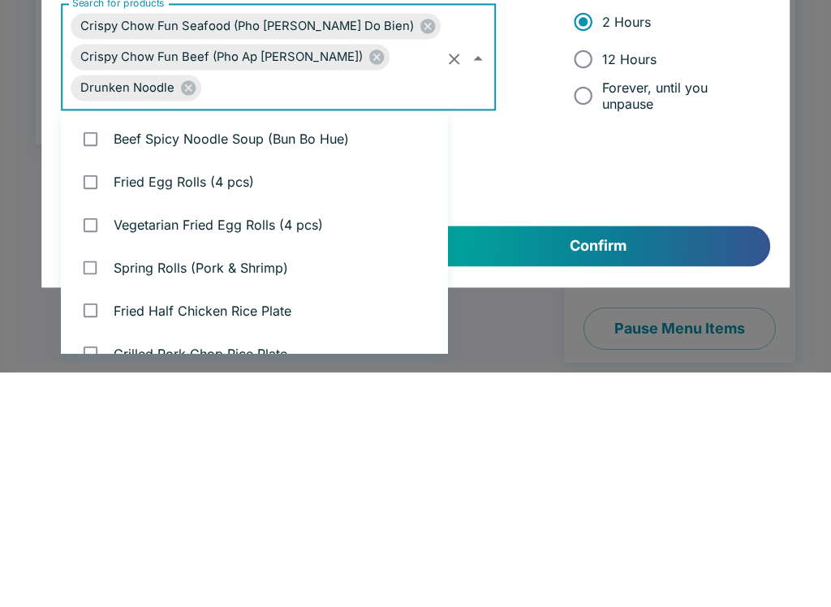
scroll to position [2037, 0]
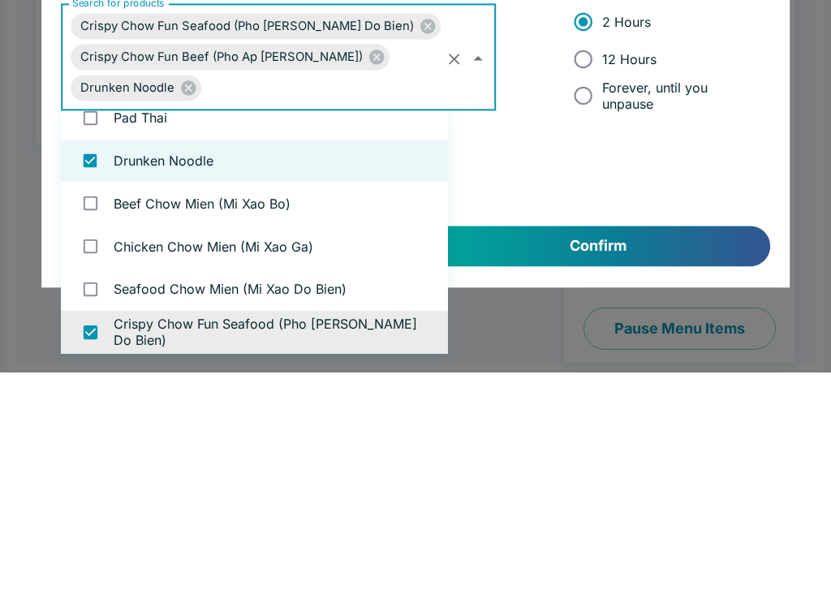
click at [565, 275] on input "12 Hours" at bounding box center [583, 293] width 37 height 37
radio input "true"
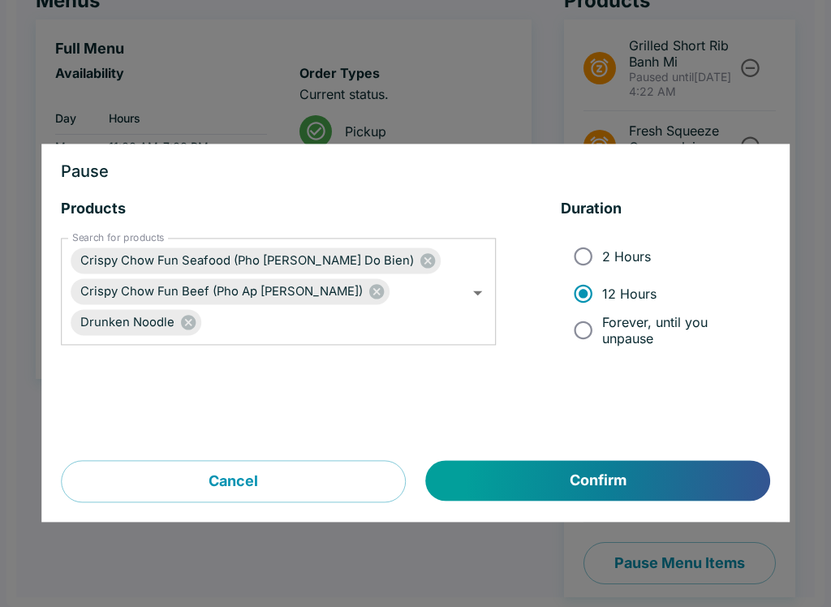
click at [594, 478] on button "Confirm" at bounding box center [598, 481] width 344 height 41
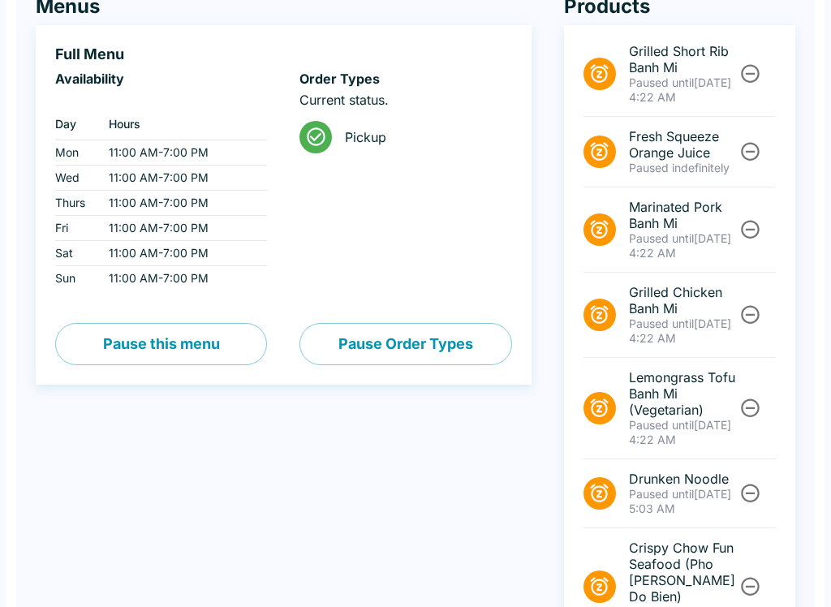
scroll to position [0, 0]
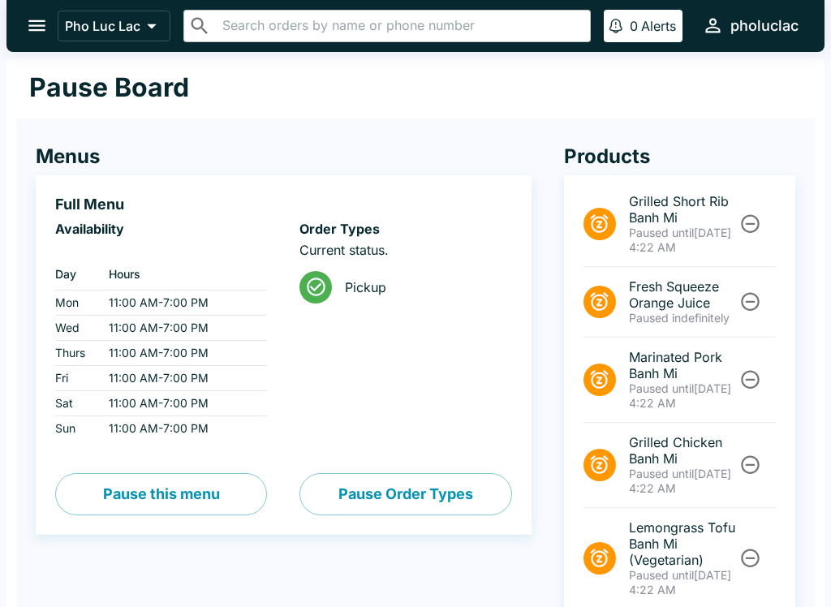
click at [33, 19] on icon "open drawer" at bounding box center [37, 26] width 22 height 22
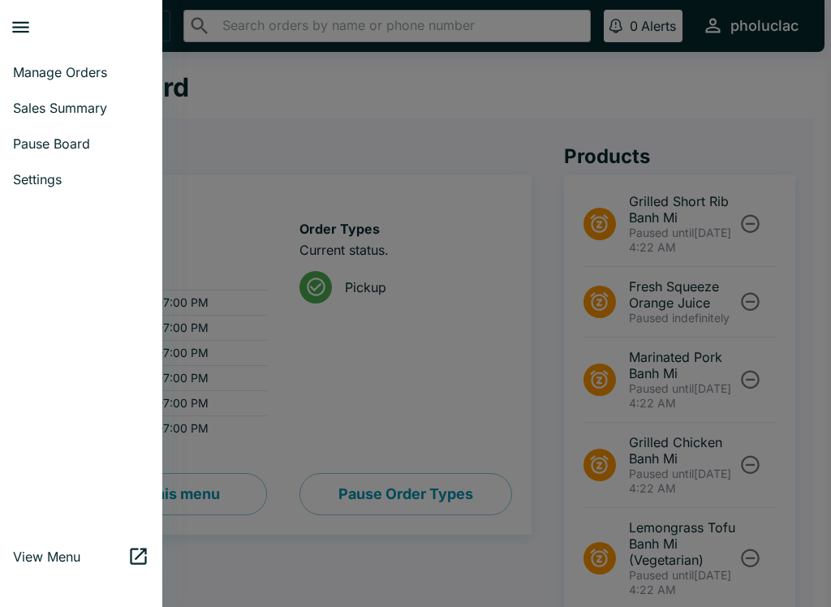
click at [82, 61] on link "Manage Orders" at bounding box center [81, 72] width 162 height 36
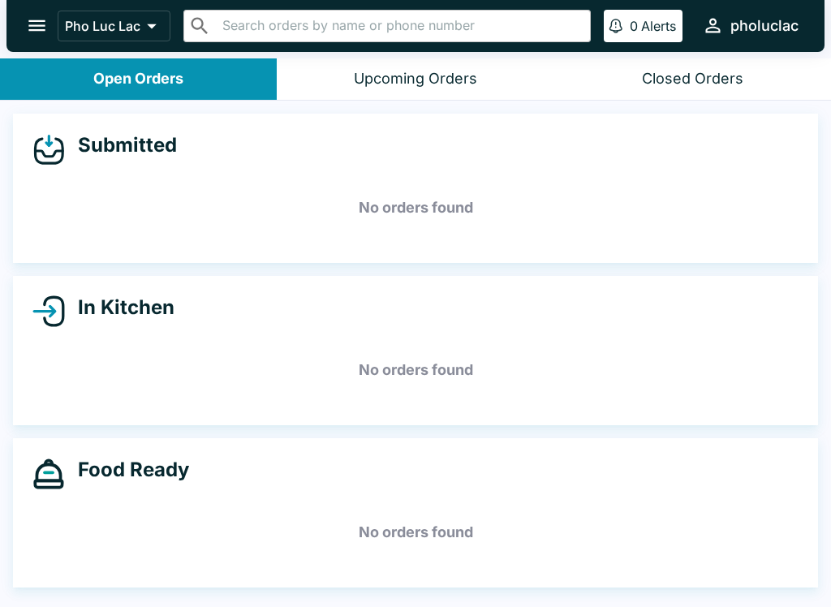
click at [34, 24] on icon "open drawer" at bounding box center [37, 26] width 22 height 22
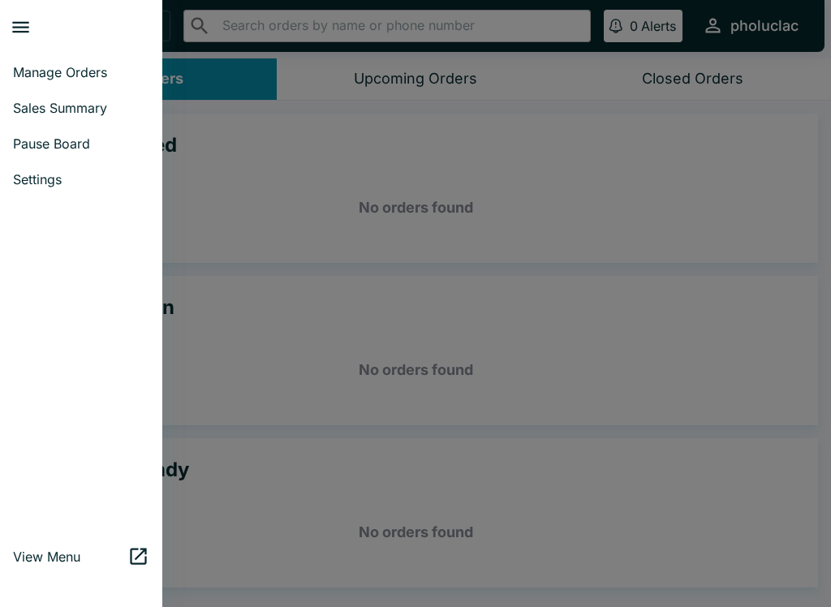
click at [16, 142] on span "Pause Board" at bounding box center [81, 144] width 136 height 16
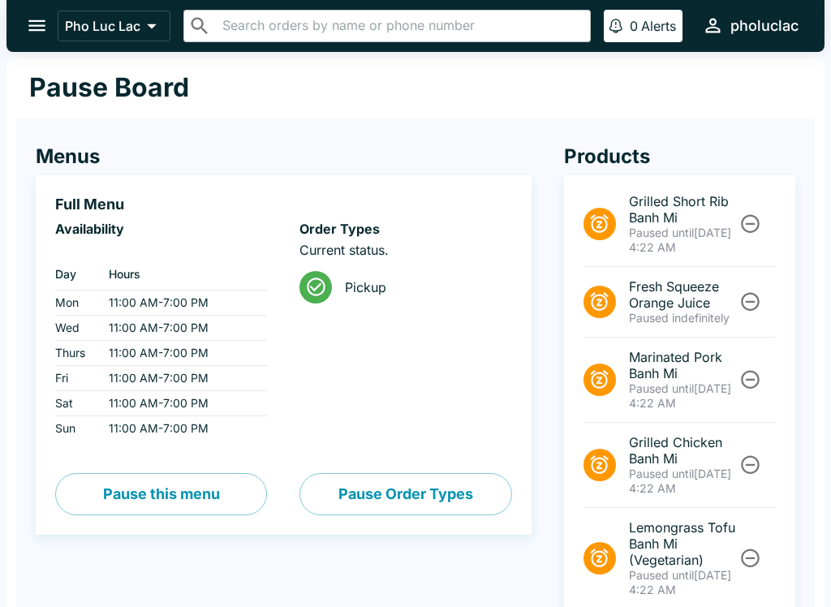
click at [176, 498] on button "Pause this menu" at bounding box center [161, 494] width 212 height 42
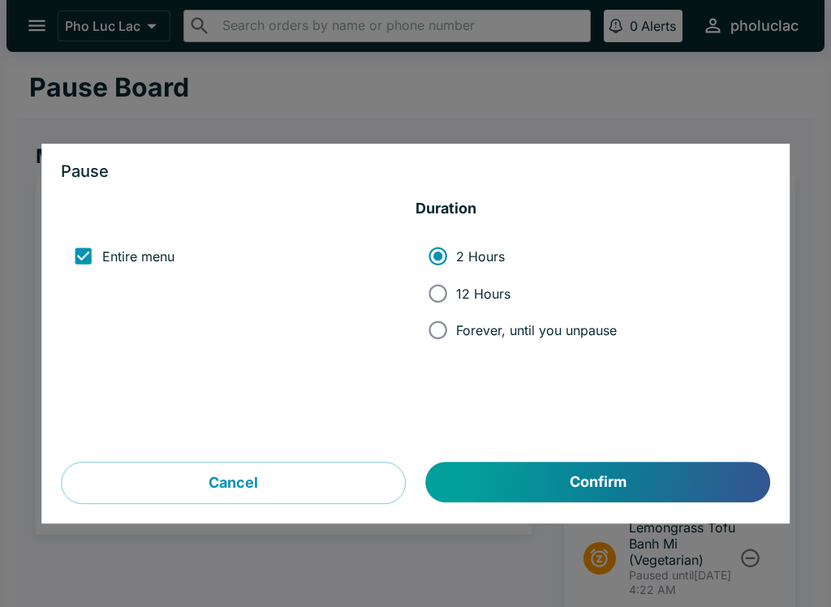
click at [578, 495] on button "Confirm" at bounding box center [598, 483] width 344 height 41
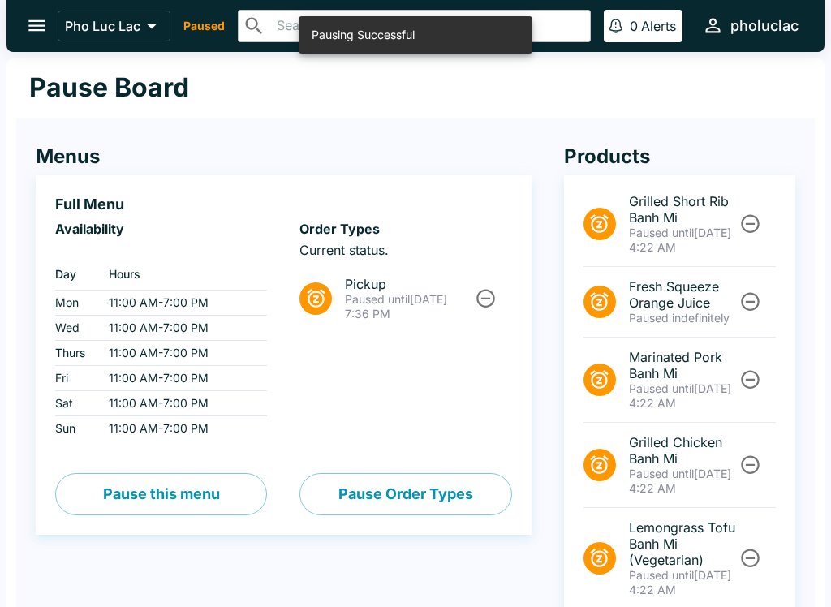
click at [28, 30] on icon "open drawer" at bounding box center [37, 26] width 22 height 22
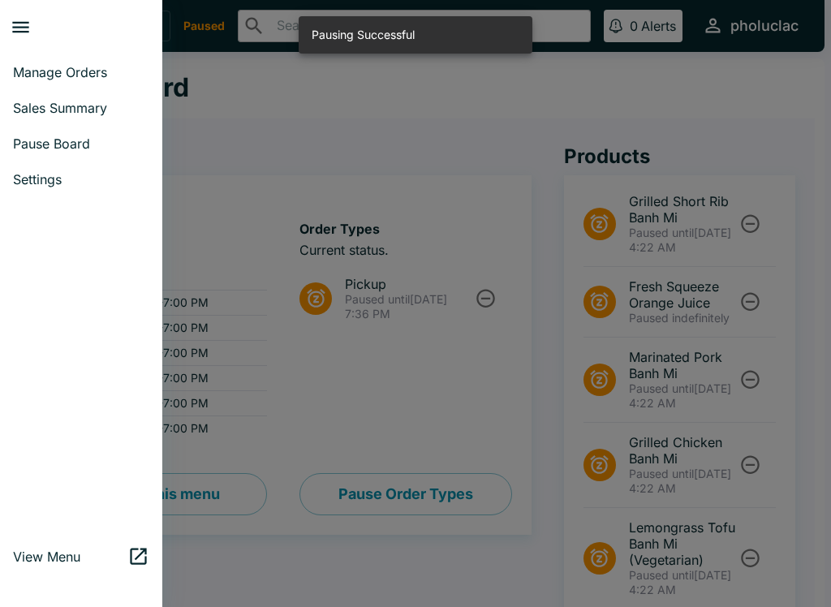
click at [19, 71] on span "Manage Orders" at bounding box center [81, 72] width 136 height 16
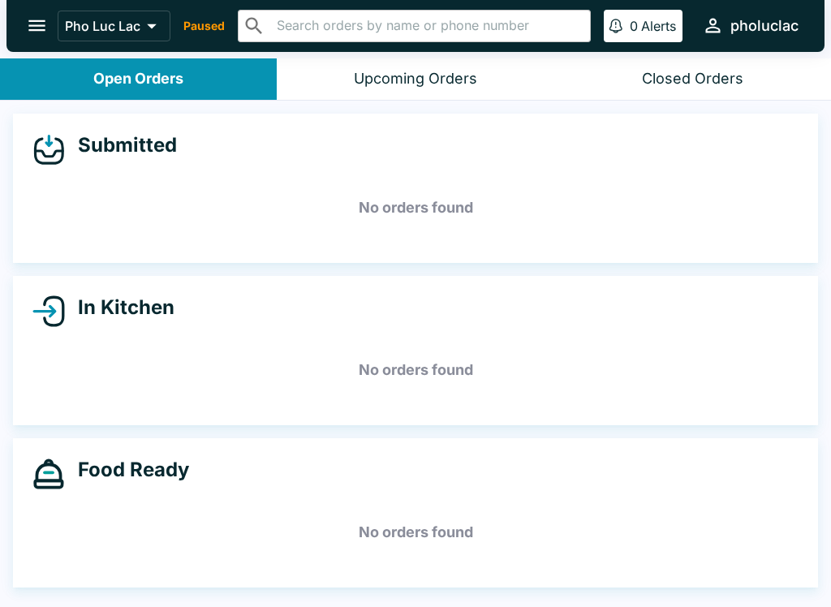
click at [24, 24] on button "open drawer" at bounding box center [36, 25] width 41 height 41
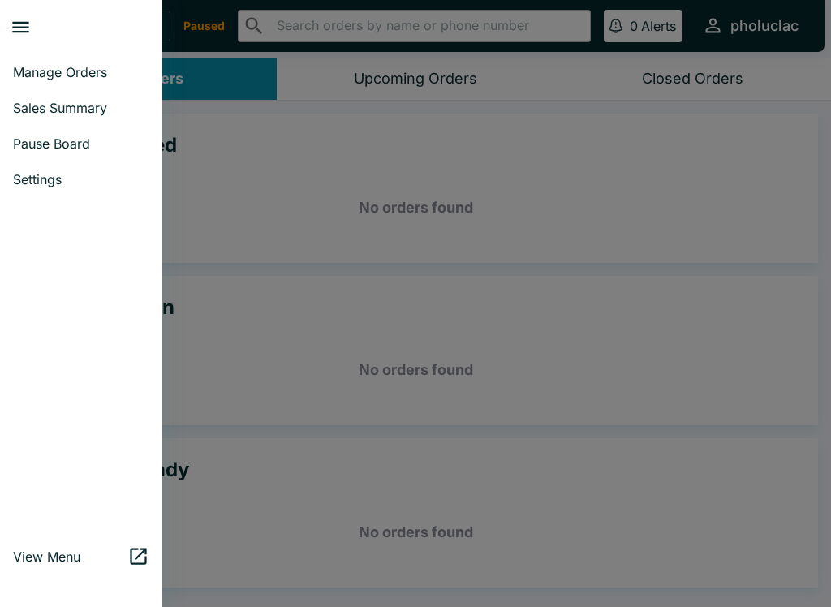
click at [27, 145] on span "Pause Board" at bounding box center [81, 144] width 136 height 16
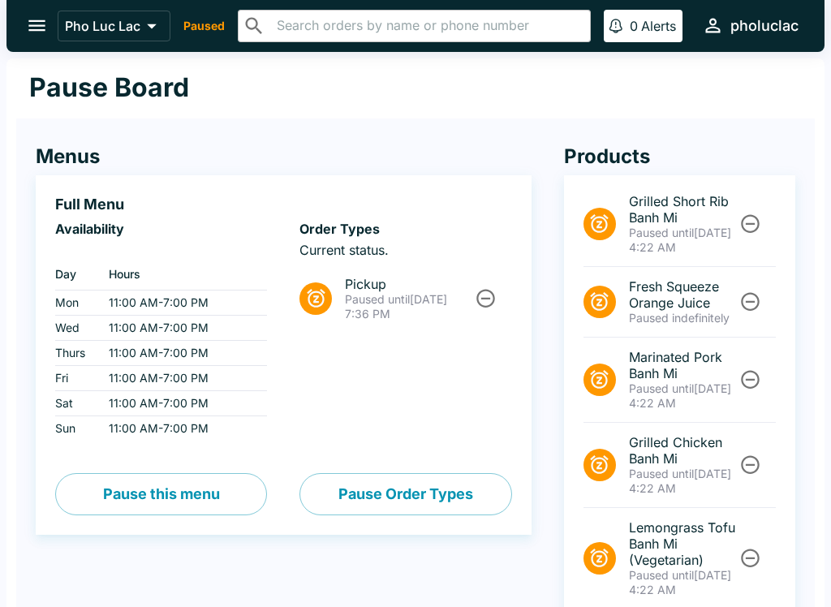
click at [27, 15] on icon "open drawer" at bounding box center [37, 26] width 22 height 22
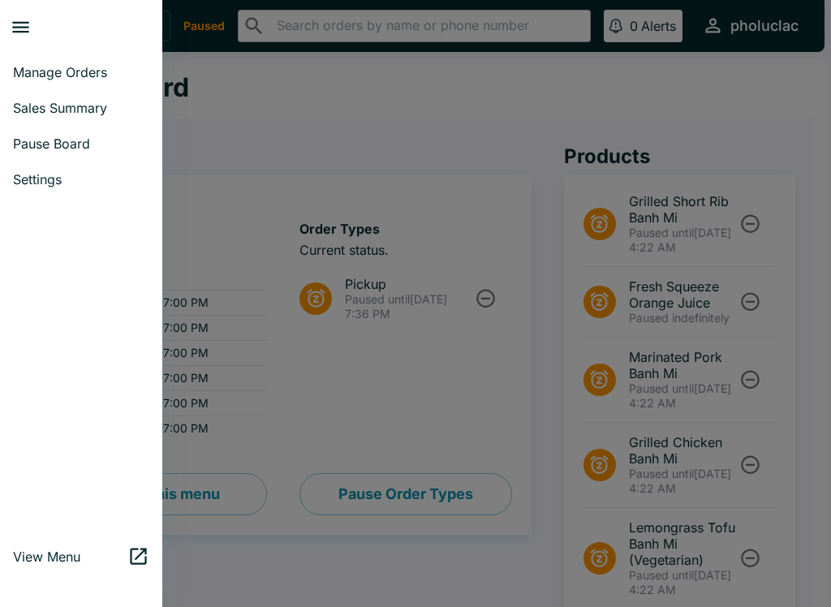
click at [21, 72] on span "Manage Orders" at bounding box center [81, 72] width 136 height 16
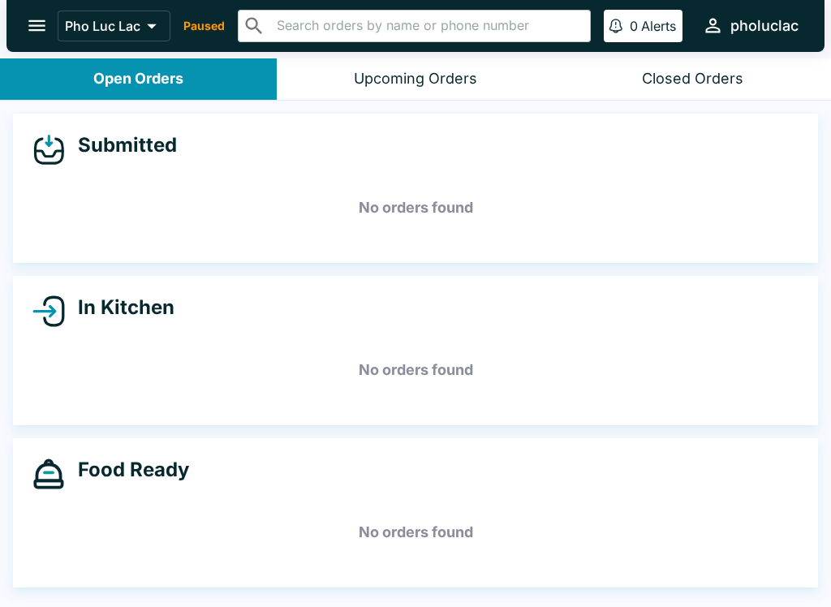
click at [717, 79] on div "Closed Orders" at bounding box center [692, 79] width 101 height 19
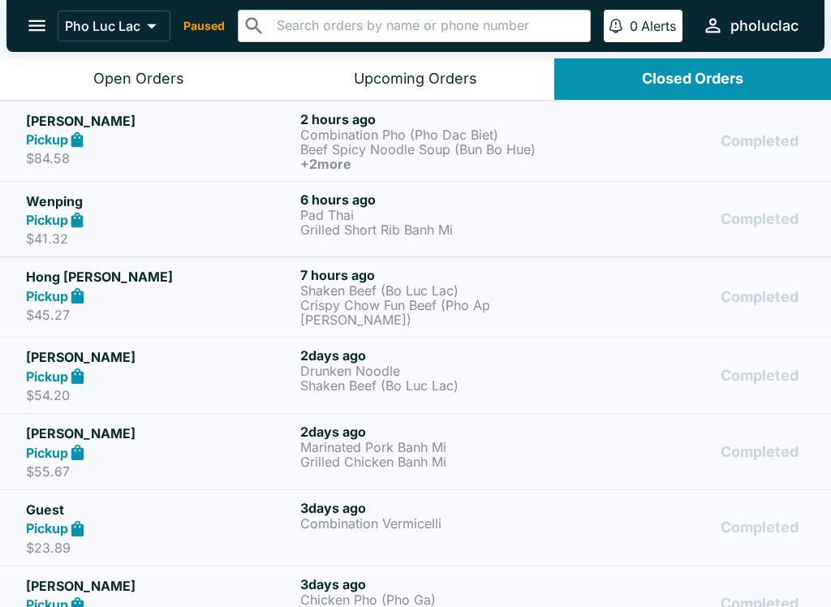
click at [34, 31] on icon "open drawer" at bounding box center [36, 25] width 17 height 11
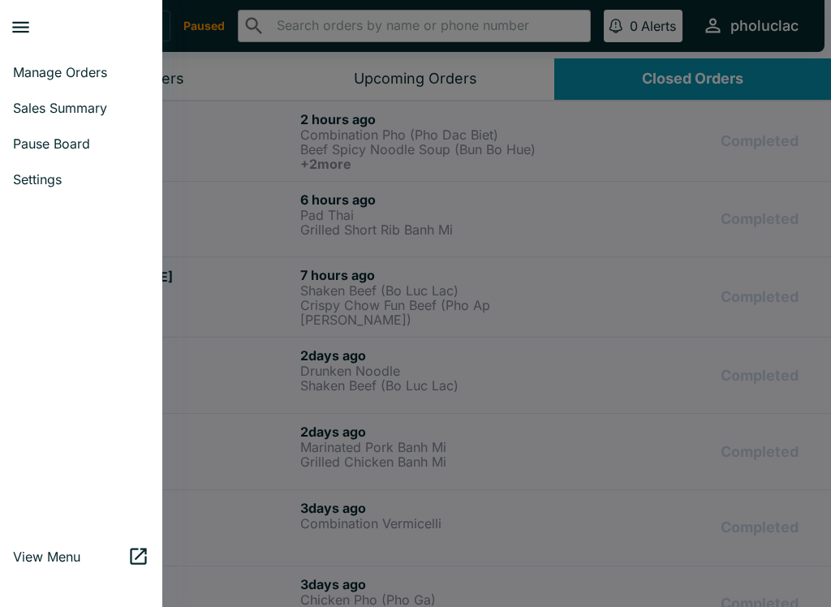
click at [39, 144] on span "Pause Board" at bounding box center [81, 144] width 136 height 16
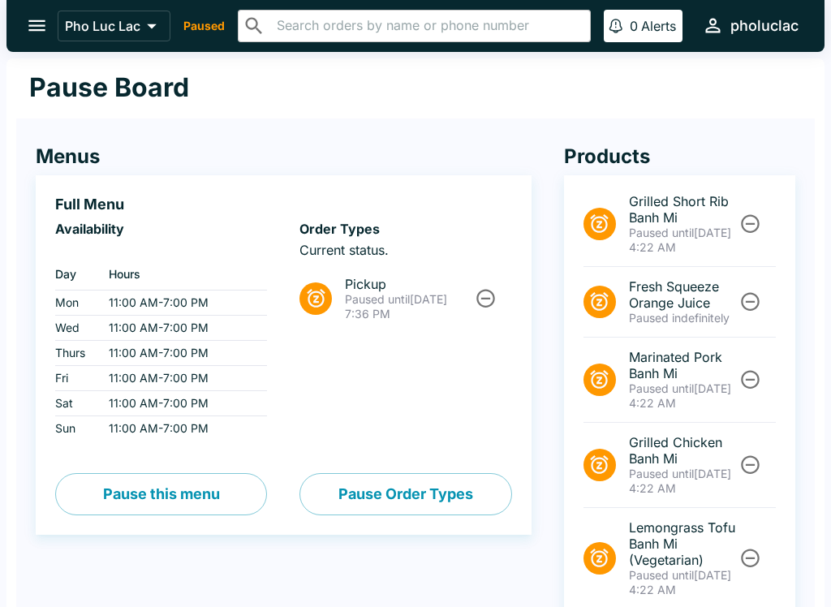
click at [26, 24] on icon "open drawer" at bounding box center [37, 26] width 22 height 22
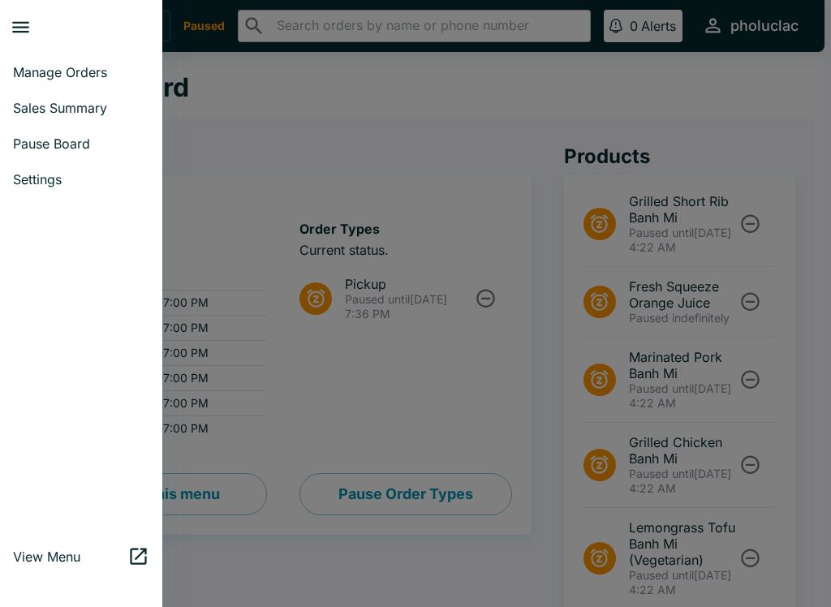
click at [35, 72] on span "Manage Orders" at bounding box center [81, 72] width 136 height 16
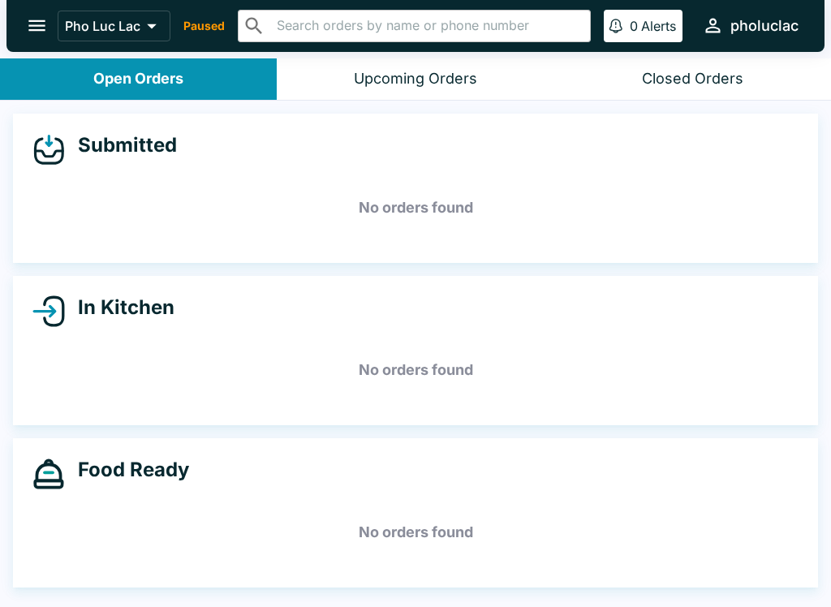
scroll to position [2, 0]
